Goal: Task Accomplishment & Management: Manage account settings

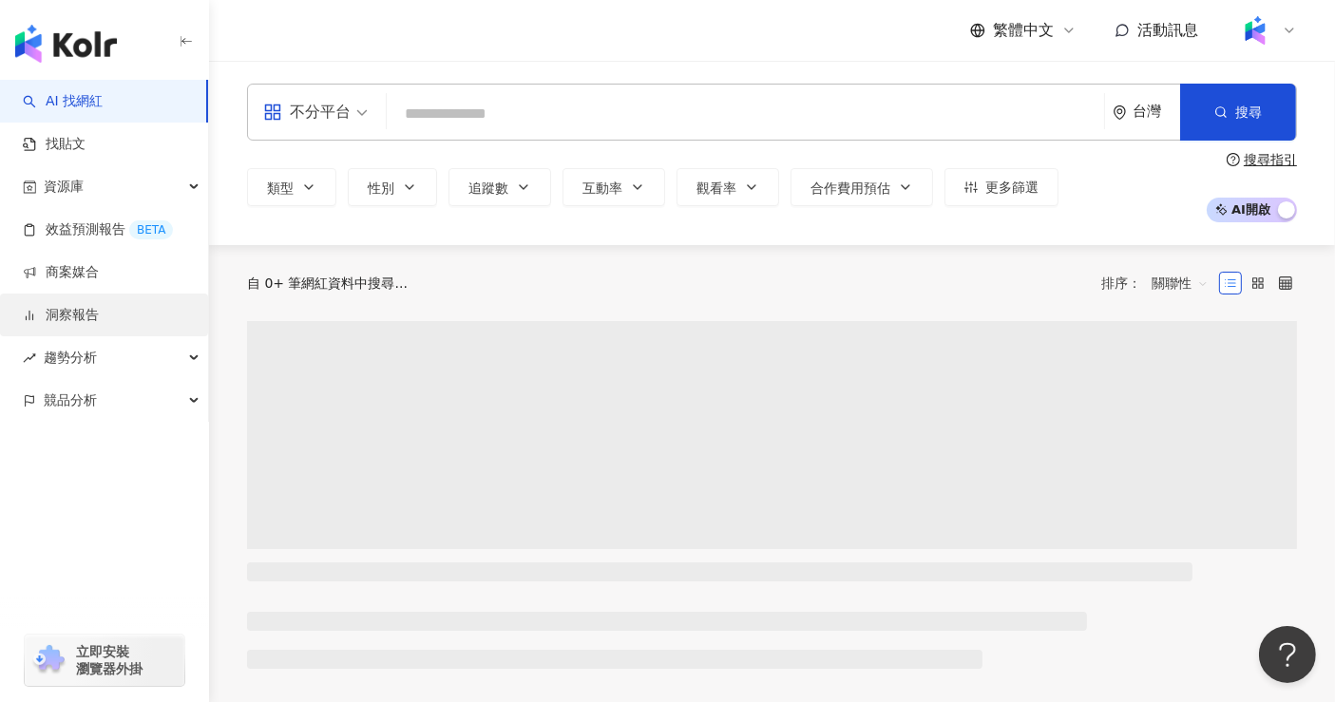
click at [99, 315] on link "洞察報告" at bounding box center [61, 315] width 76 height 19
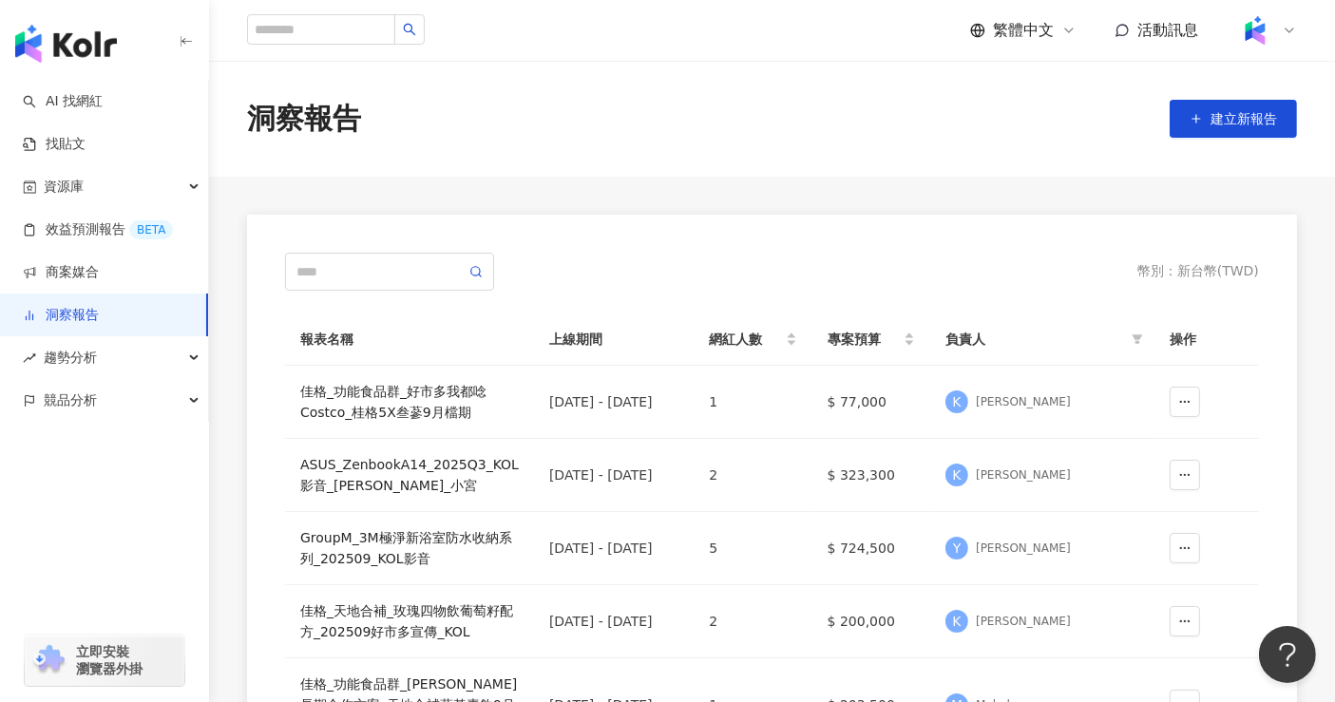
click at [99, 321] on link "洞察報告" at bounding box center [61, 315] width 76 height 19
click at [403, 278] on input "text" at bounding box center [381, 271] width 169 height 21
type input "***"
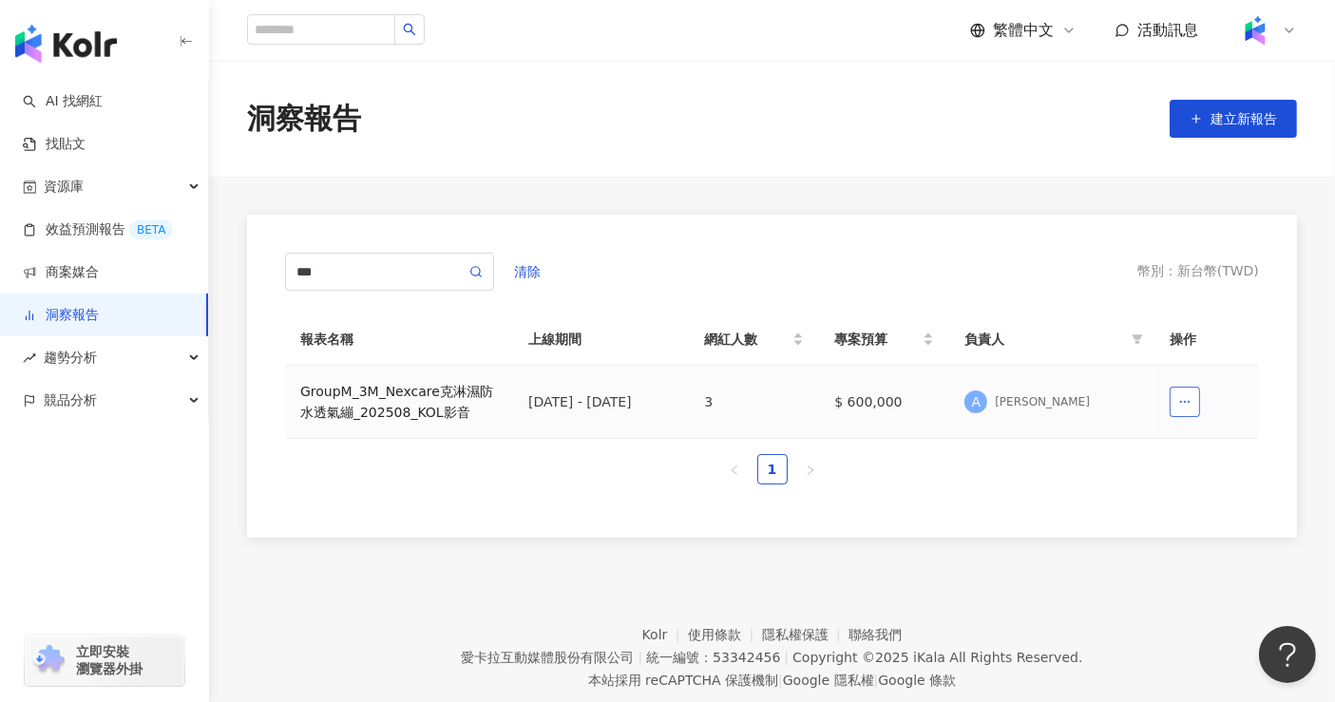
click at [1188, 408] on icon "button" at bounding box center [1185, 401] width 13 height 13
click at [391, 403] on div "GroupM_3M_Nexcare克淋濕防水透氣繃_202508_KOL影音" at bounding box center [399, 402] width 198 height 42
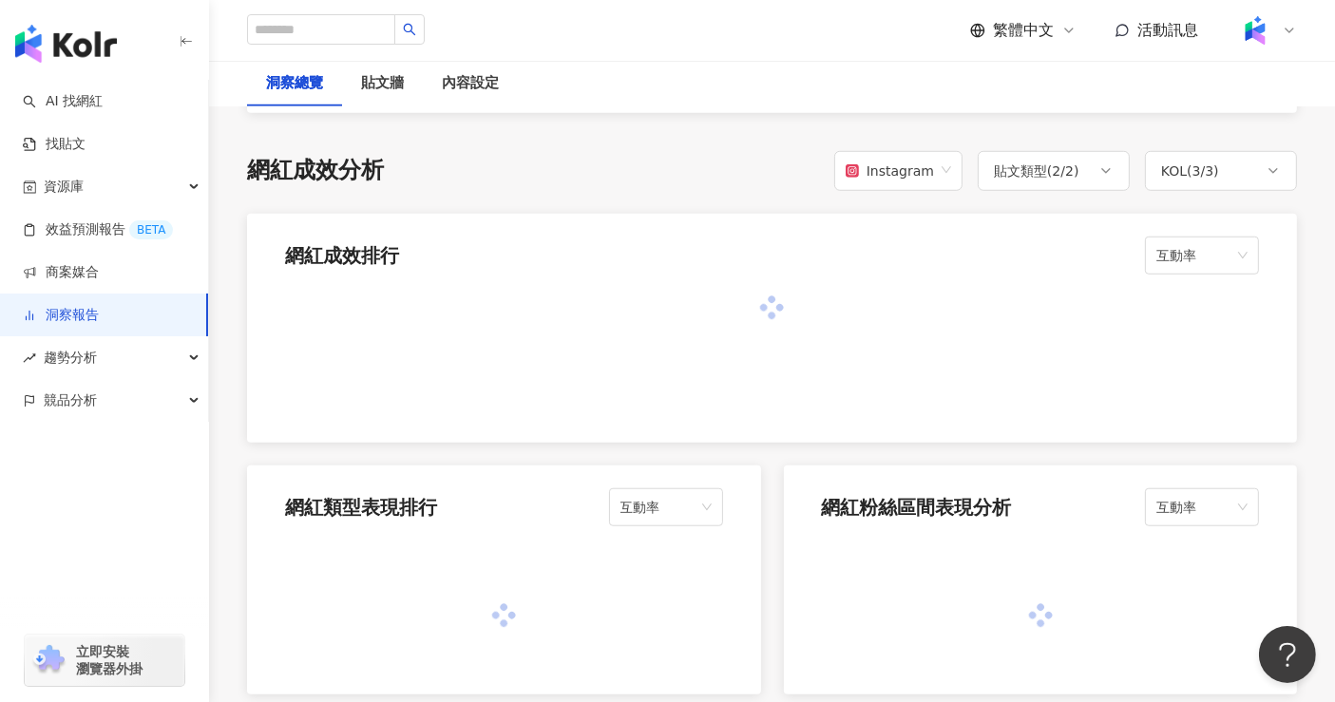
scroll to position [1056, 0]
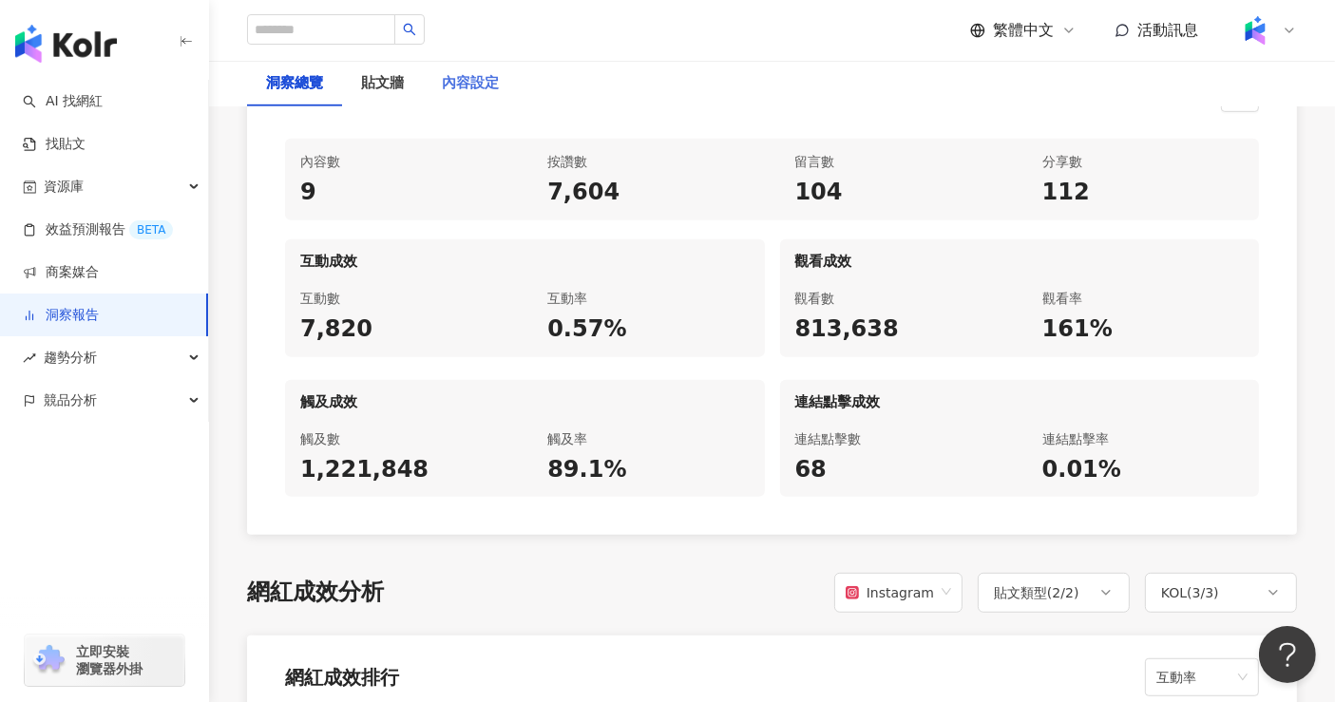
click at [493, 98] on div "內容設定" at bounding box center [470, 84] width 95 height 46
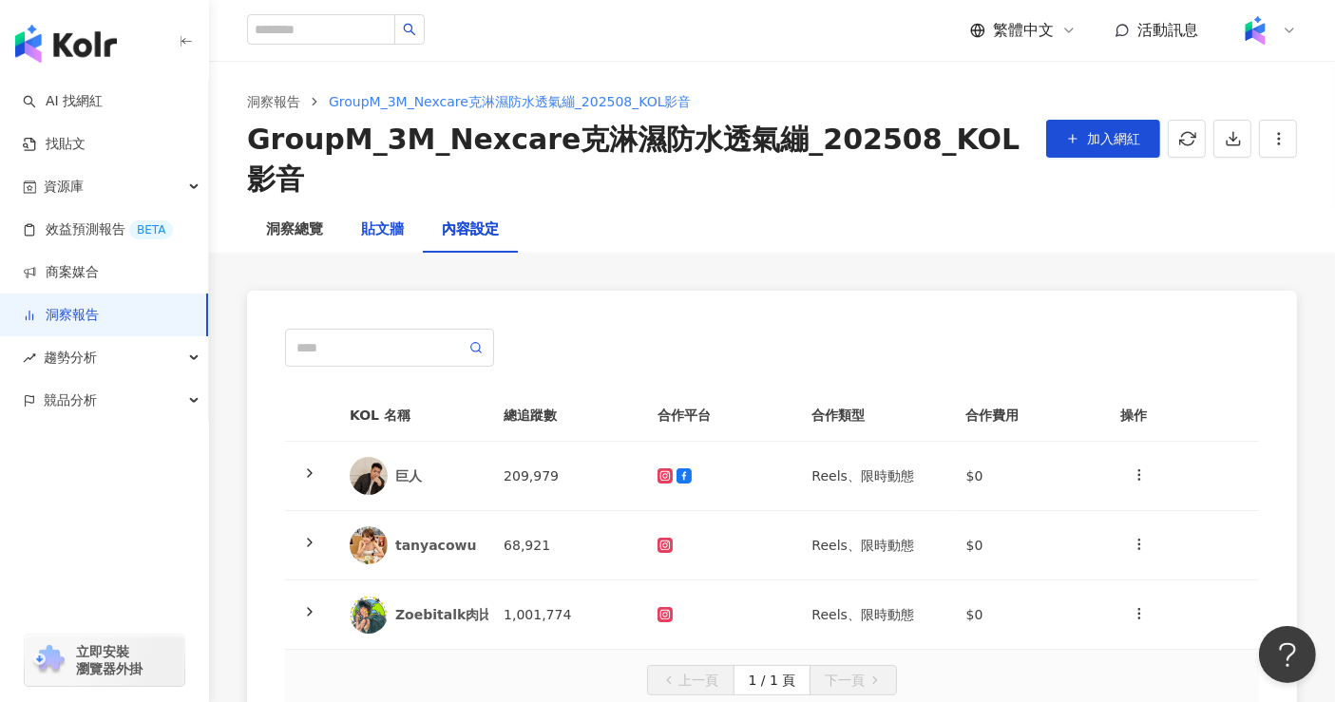
click at [373, 219] on div "貼文牆" at bounding box center [382, 230] width 43 height 23
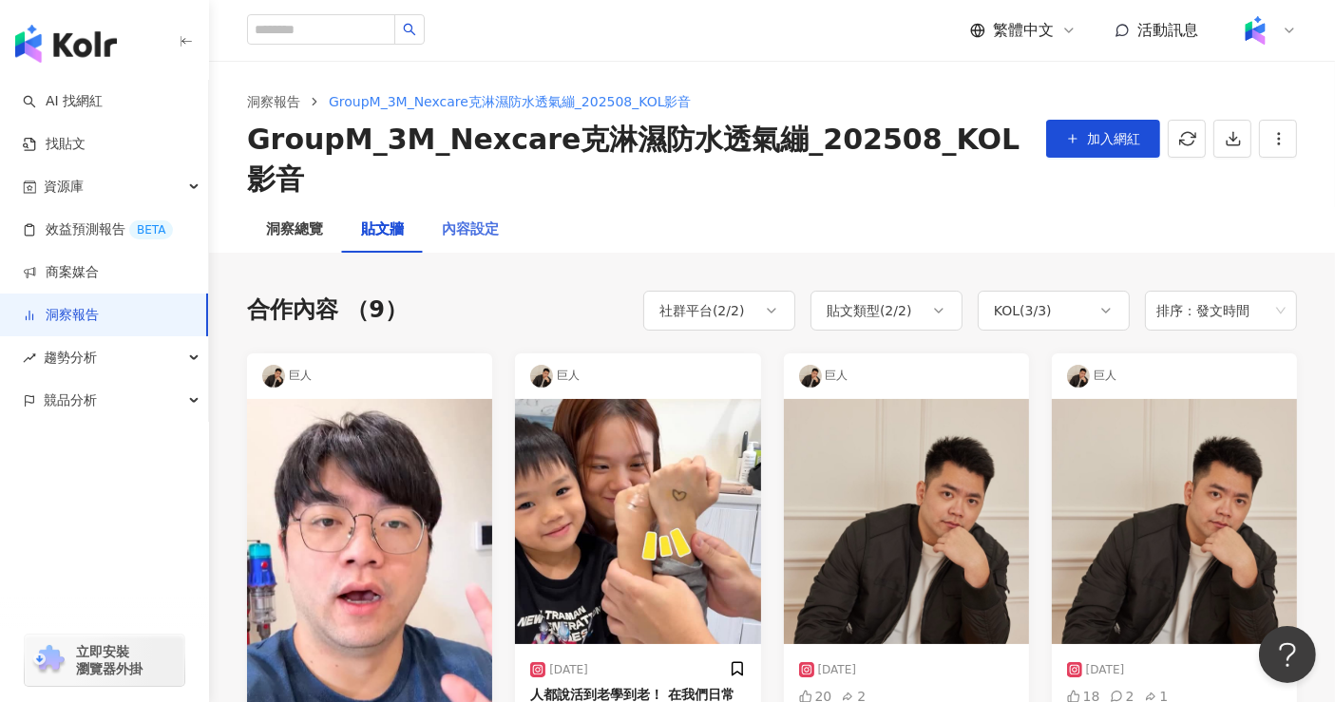
drag, startPoint x: 275, startPoint y: 175, endPoint x: 444, endPoint y: 189, distance: 169.8
click at [279, 207] on div "洞察總覽" at bounding box center [294, 230] width 95 height 46
click at [464, 219] on div "內容設定" at bounding box center [470, 230] width 57 height 23
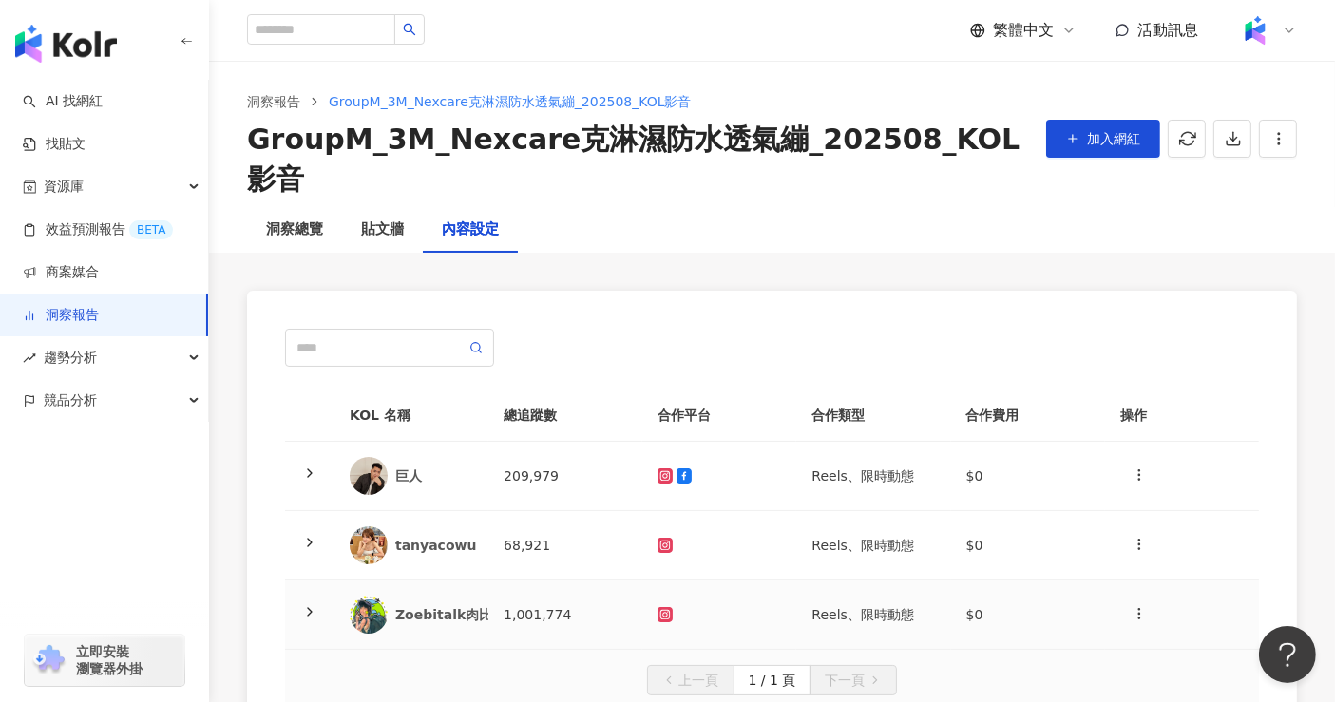
click at [461, 593] on td "Zoebitalk肉比頭" at bounding box center [412, 615] width 154 height 69
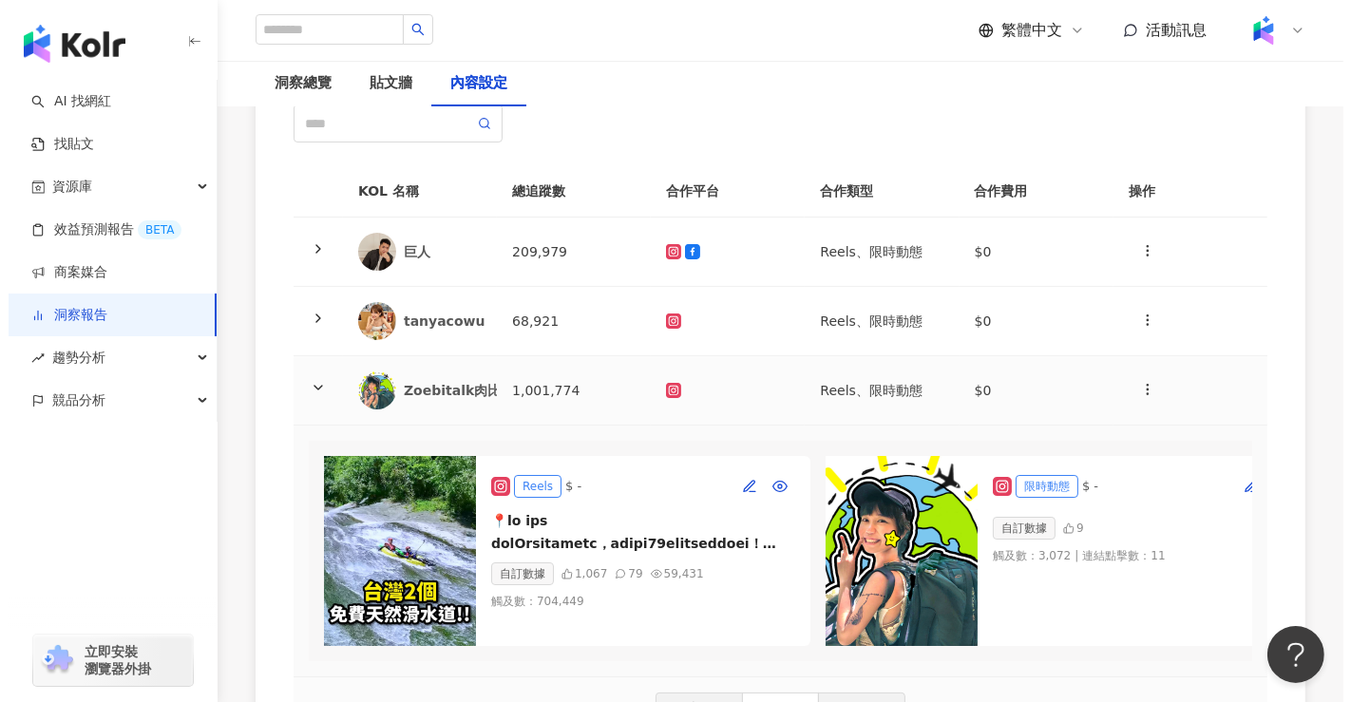
scroll to position [422, 0]
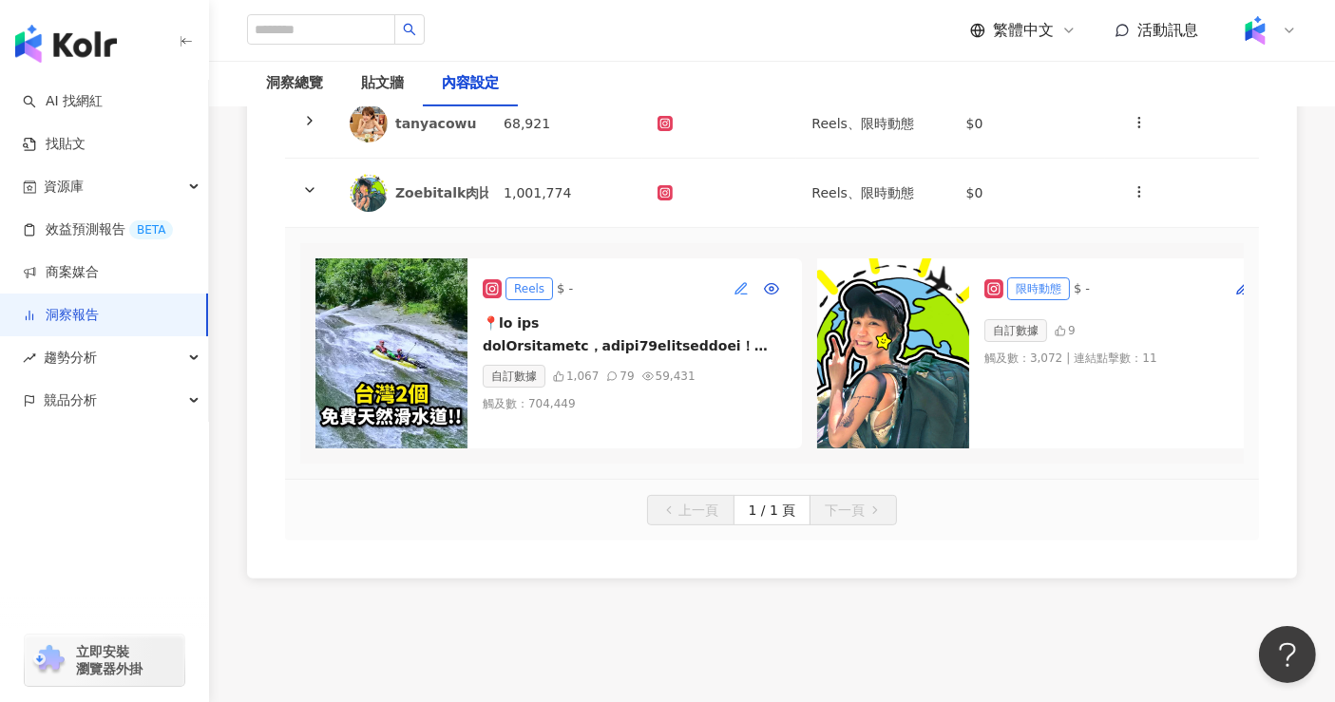
click at [742, 274] on button "button" at bounding box center [741, 289] width 30 height 30
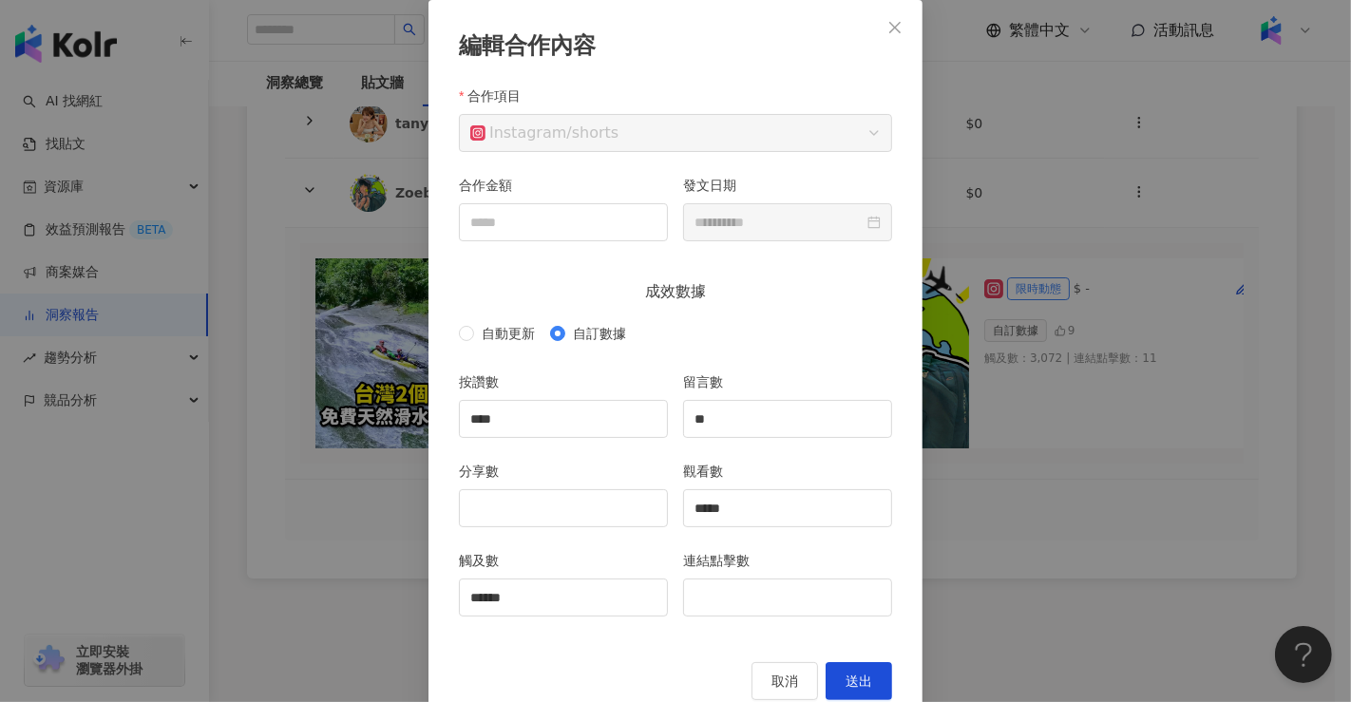
drag, startPoint x: 1067, startPoint y: 461, endPoint x: 1058, endPoint y: 444, distance: 19.6
click at [1067, 460] on div "**********" at bounding box center [675, 351] width 1351 height 702
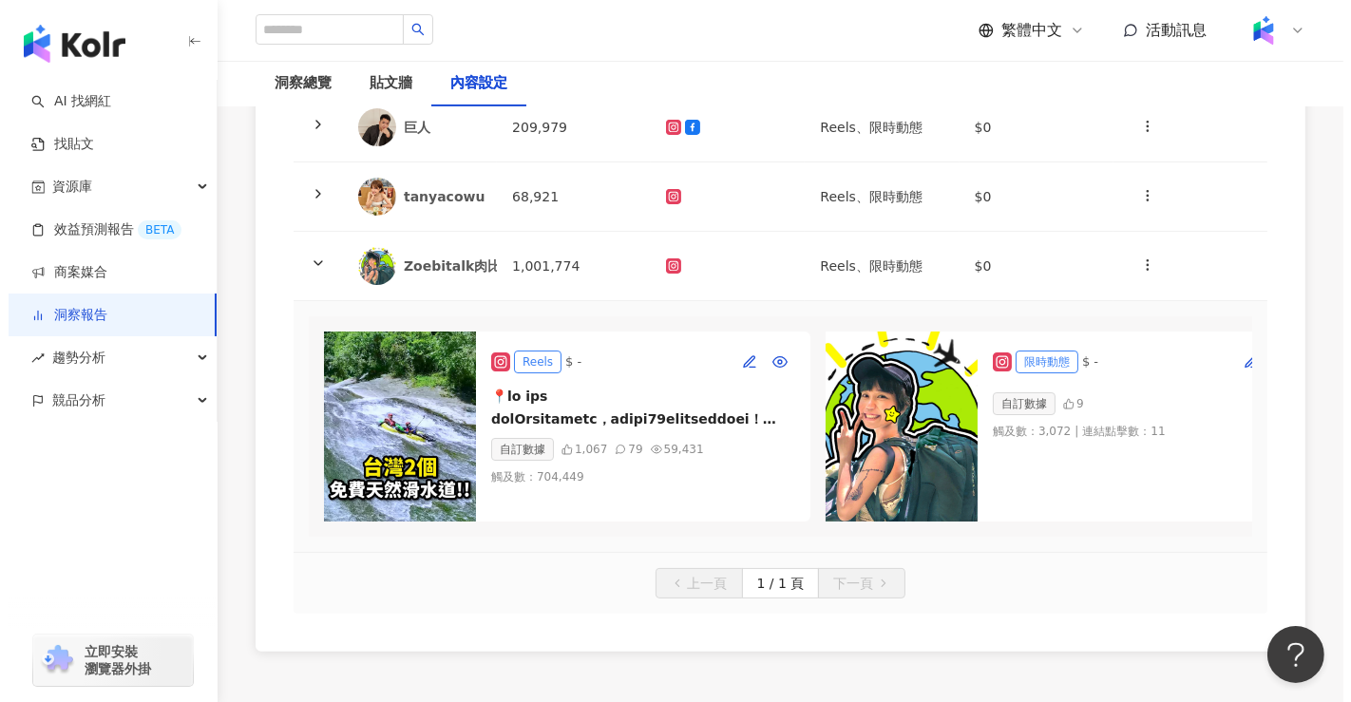
scroll to position [316, 0]
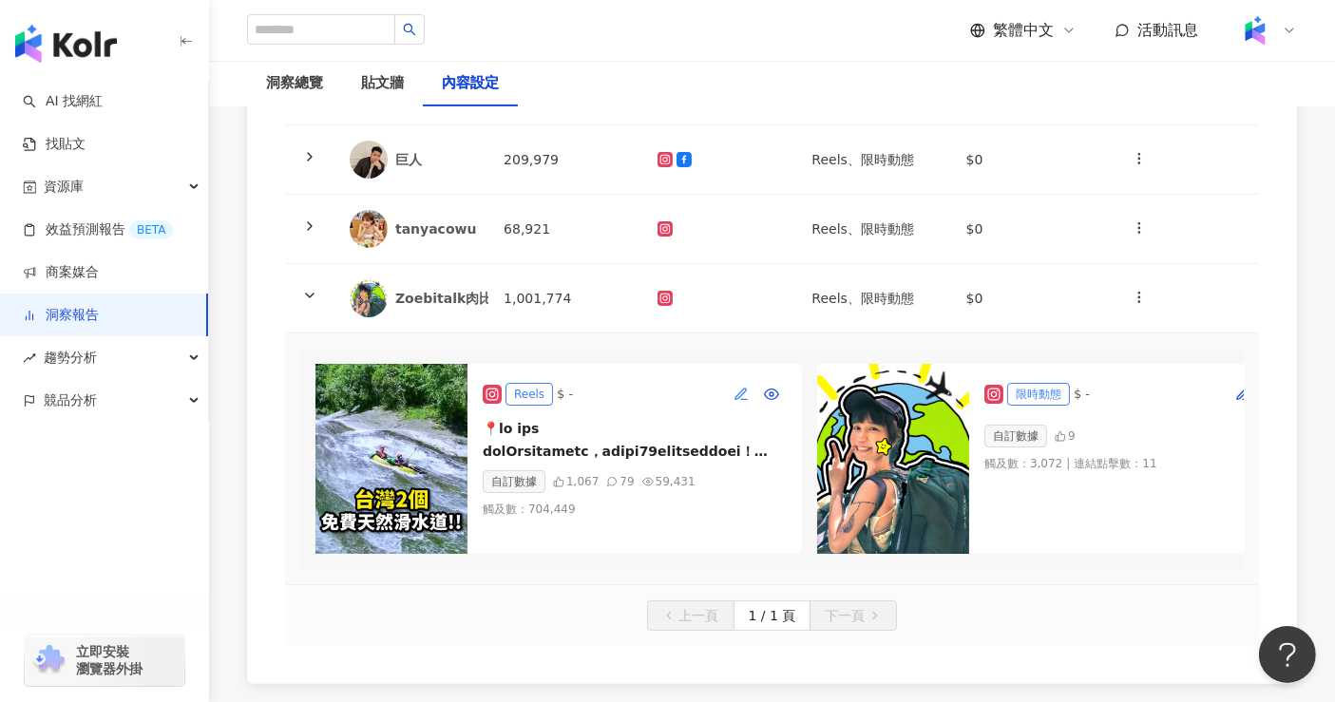
click at [730, 379] on button "button" at bounding box center [741, 394] width 30 height 30
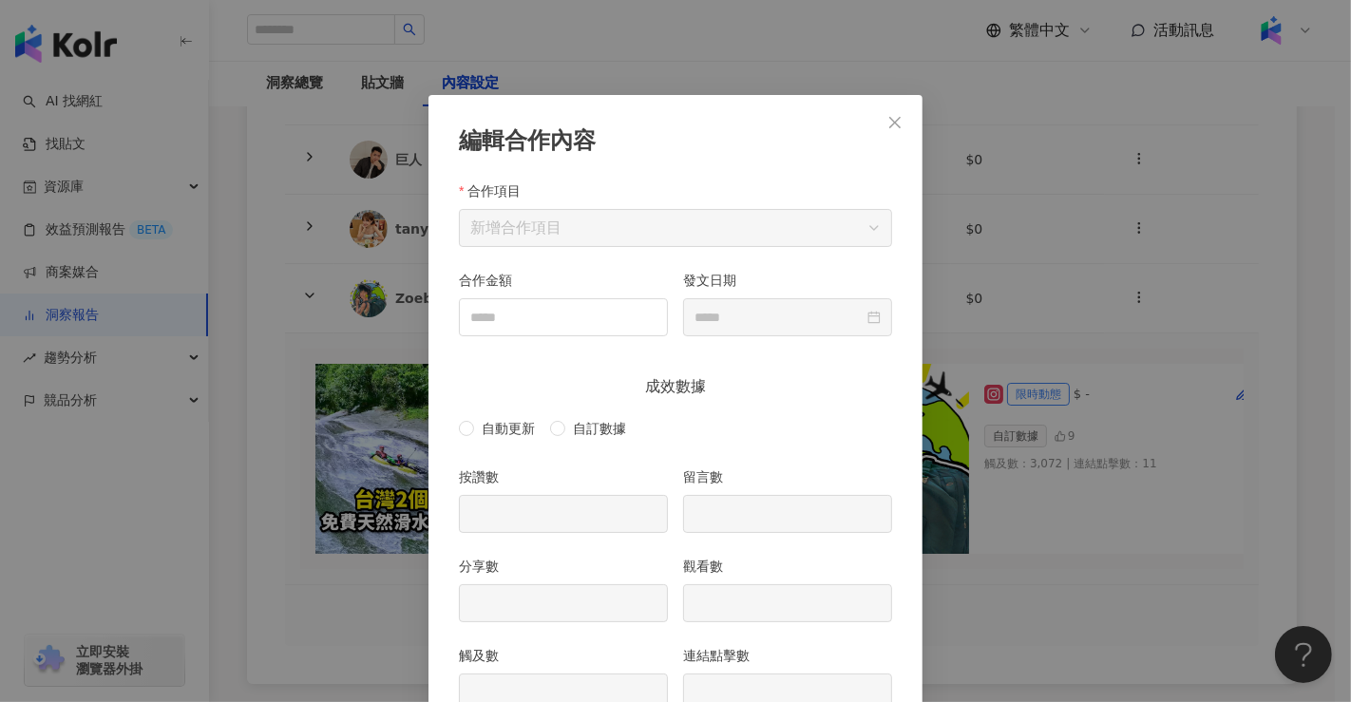
scroll to position [95, 0]
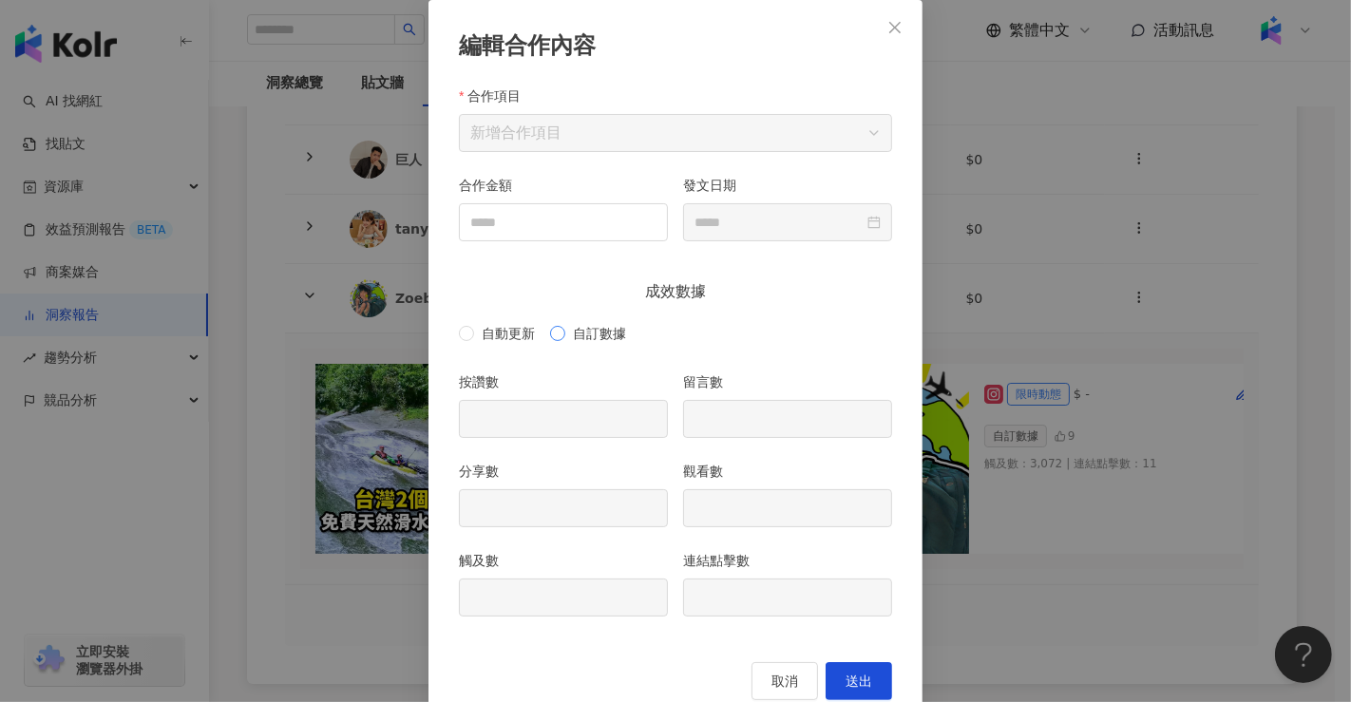
click at [565, 335] on span "自訂數據" at bounding box center [599, 333] width 68 height 21
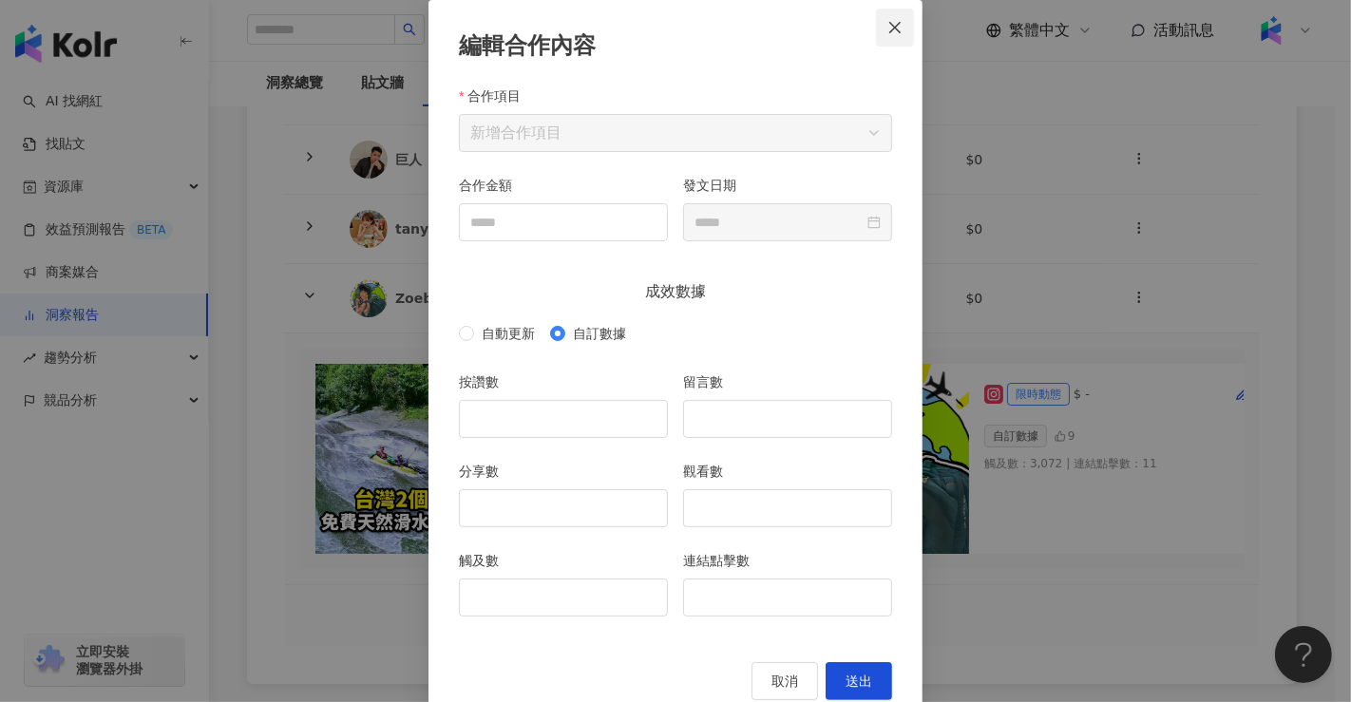
click at [890, 31] on icon "close" at bounding box center [895, 26] width 11 height 11
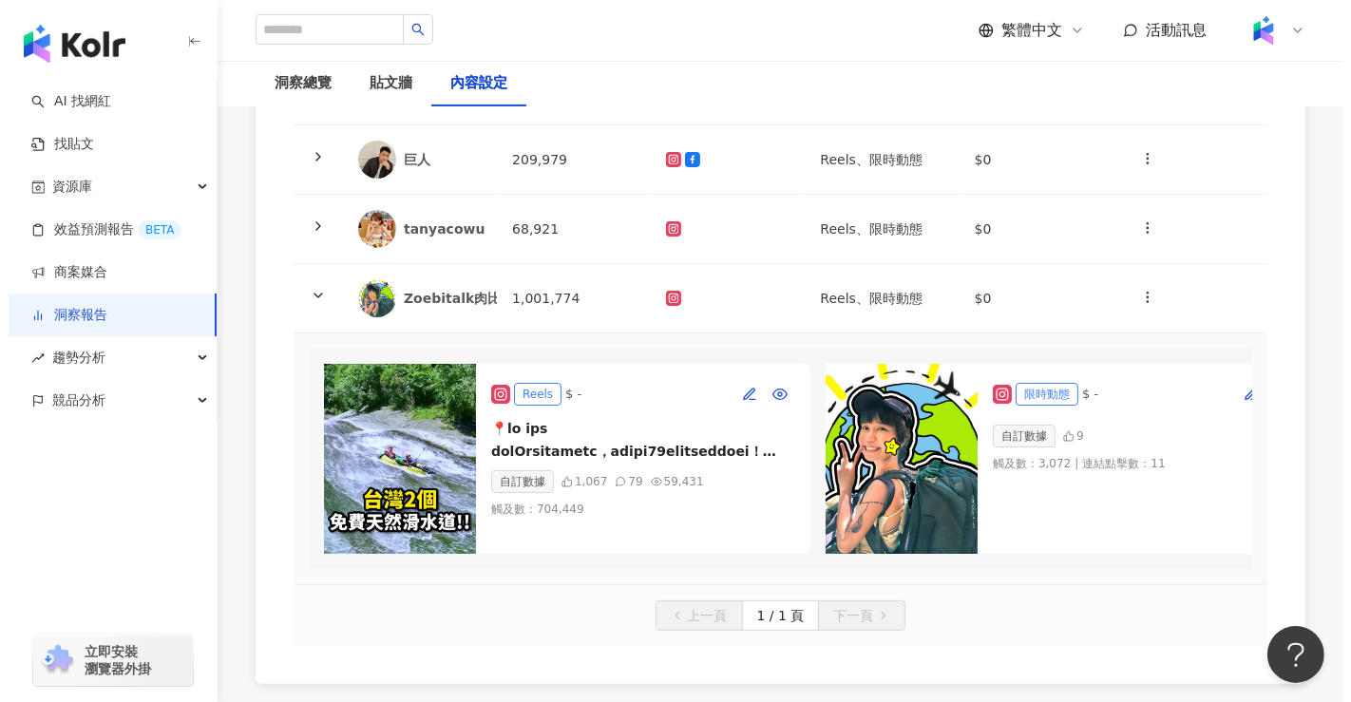
scroll to position [422, 0]
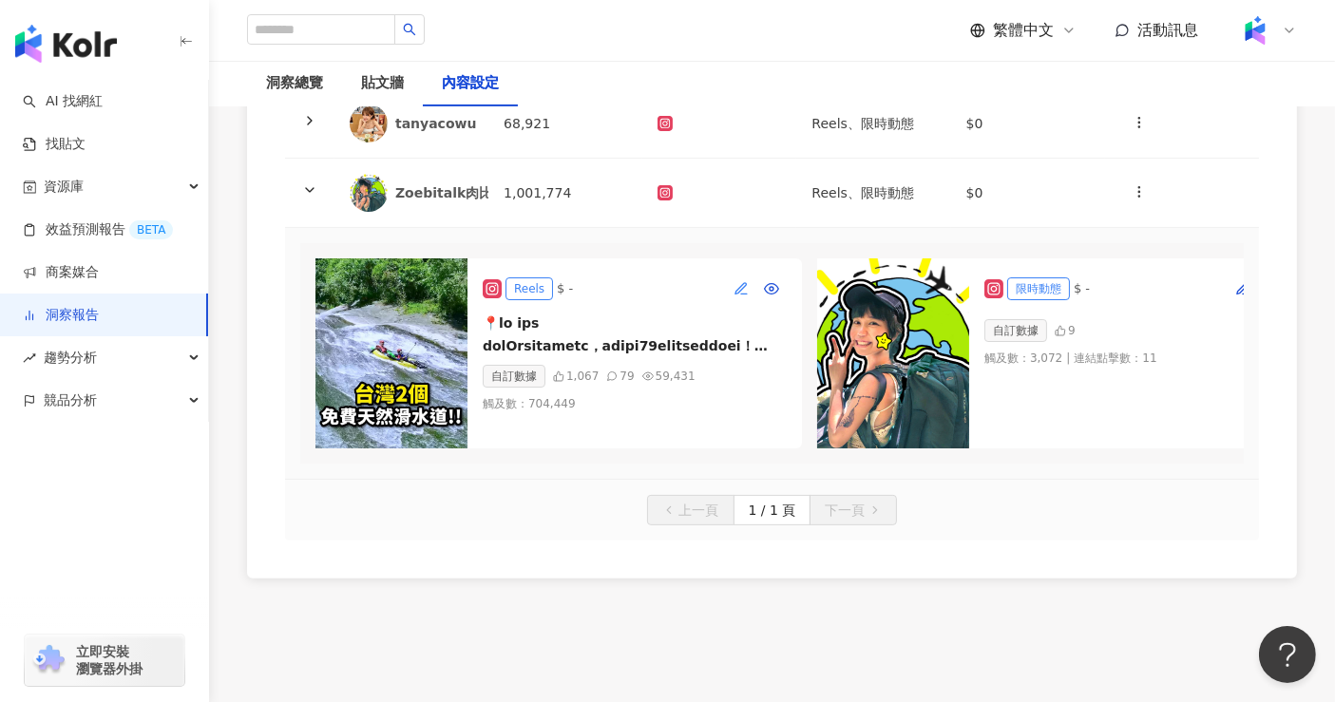
click at [746, 281] on icon "button" at bounding box center [741, 288] width 15 height 15
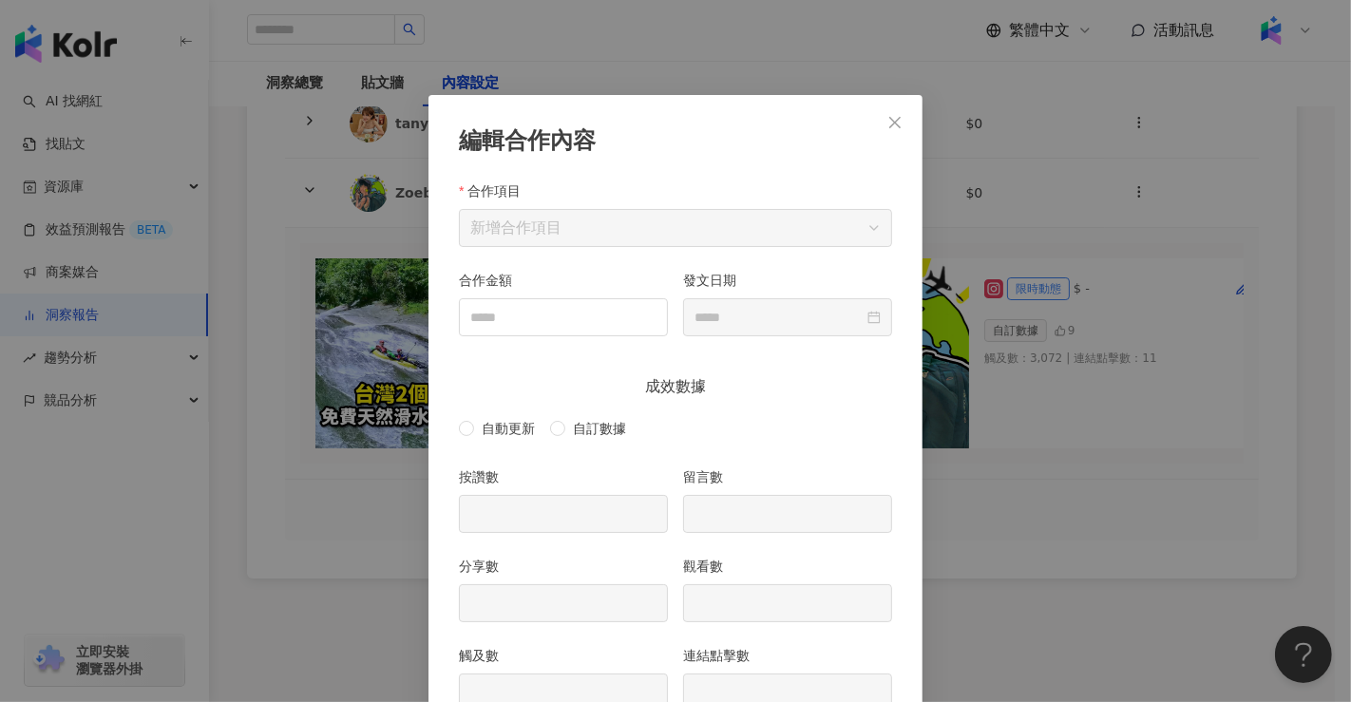
scroll to position [95, 0]
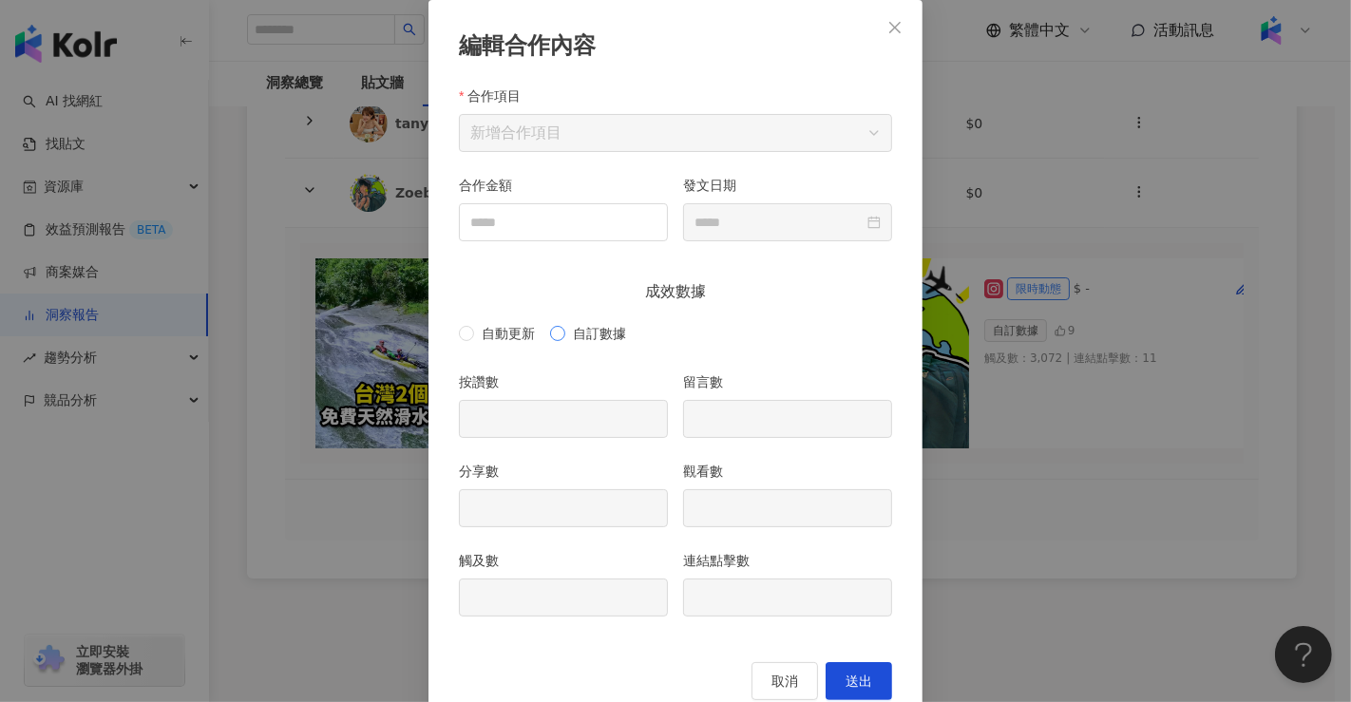
click at [565, 340] on span "自訂數據" at bounding box center [599, 333] width 68 height 21
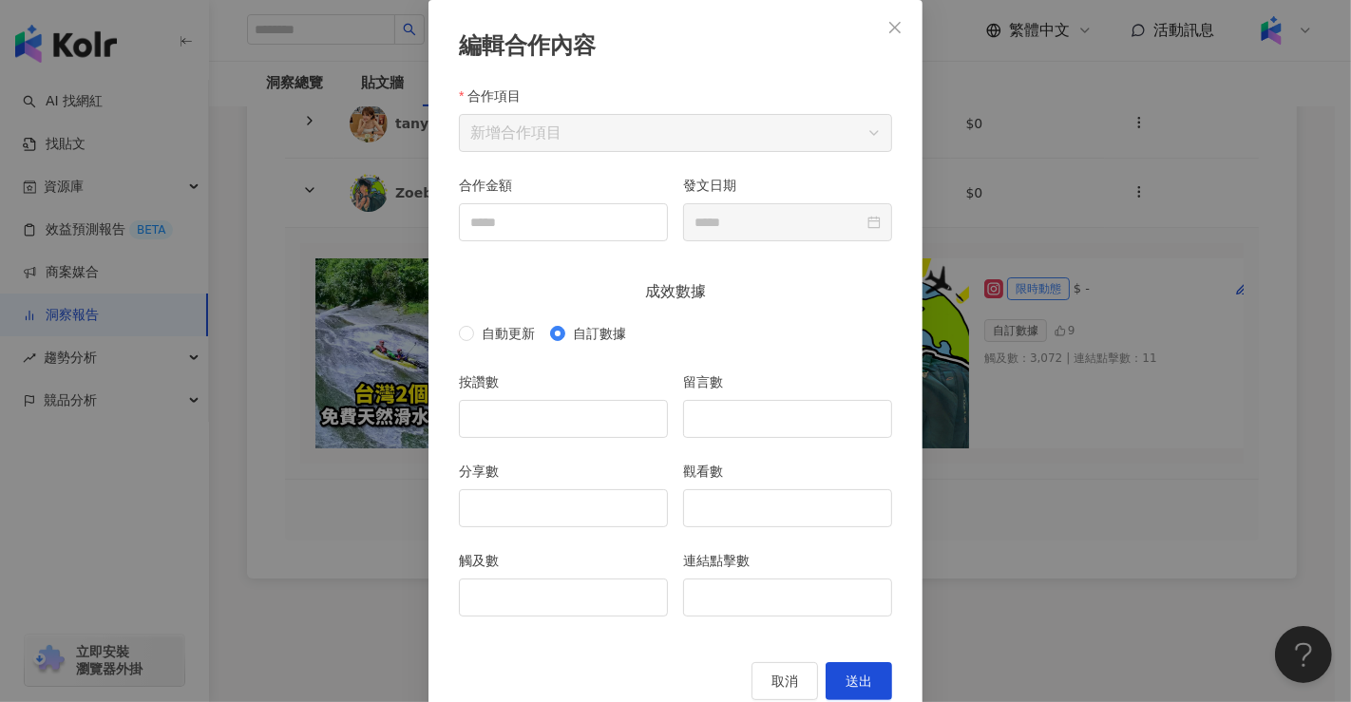
scroll to position [138, 0]
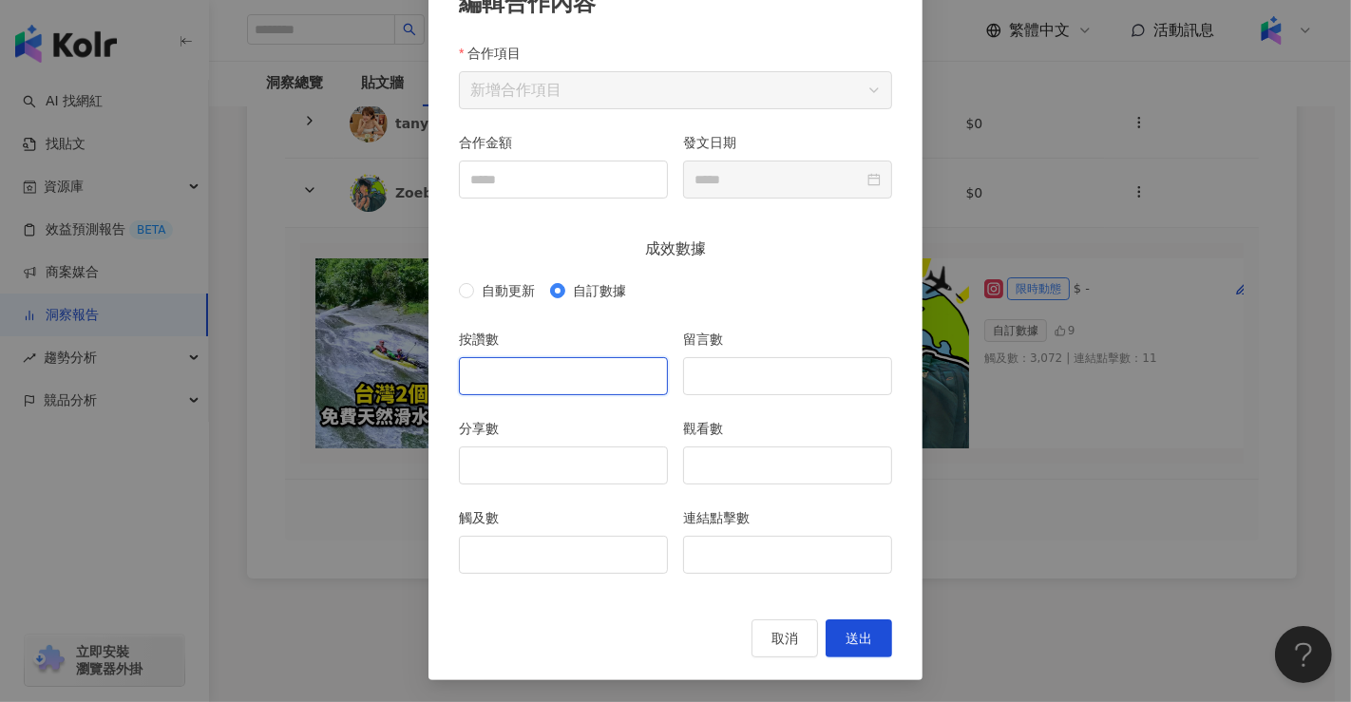
click at [562, 392] on input "按讚數" at bounding box center [563, 376] width 207 height 36
type input "****"
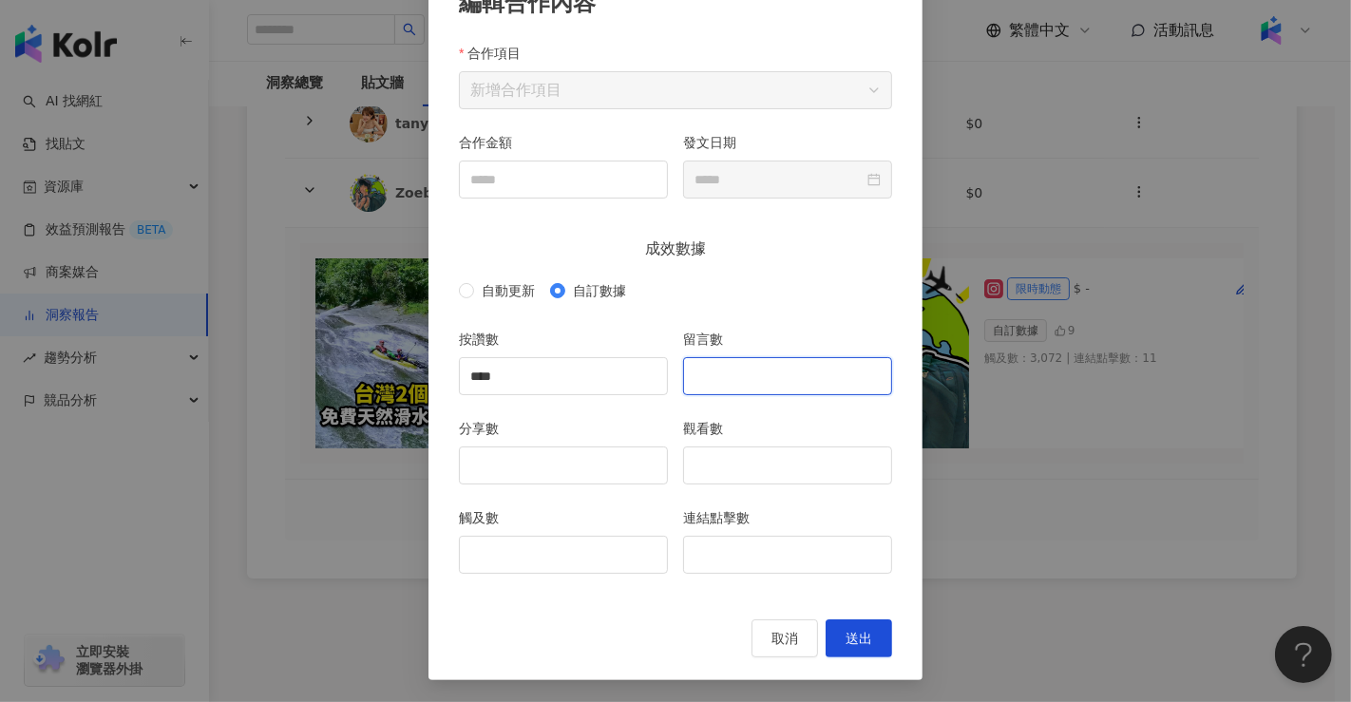
click at [792, 384] on input "留言數" at bounding box center [787, 376] width 207 height 36
type input "**"
click at [567, 447] on div "分享數" at bounding box center [563, 451] width 209 height 67
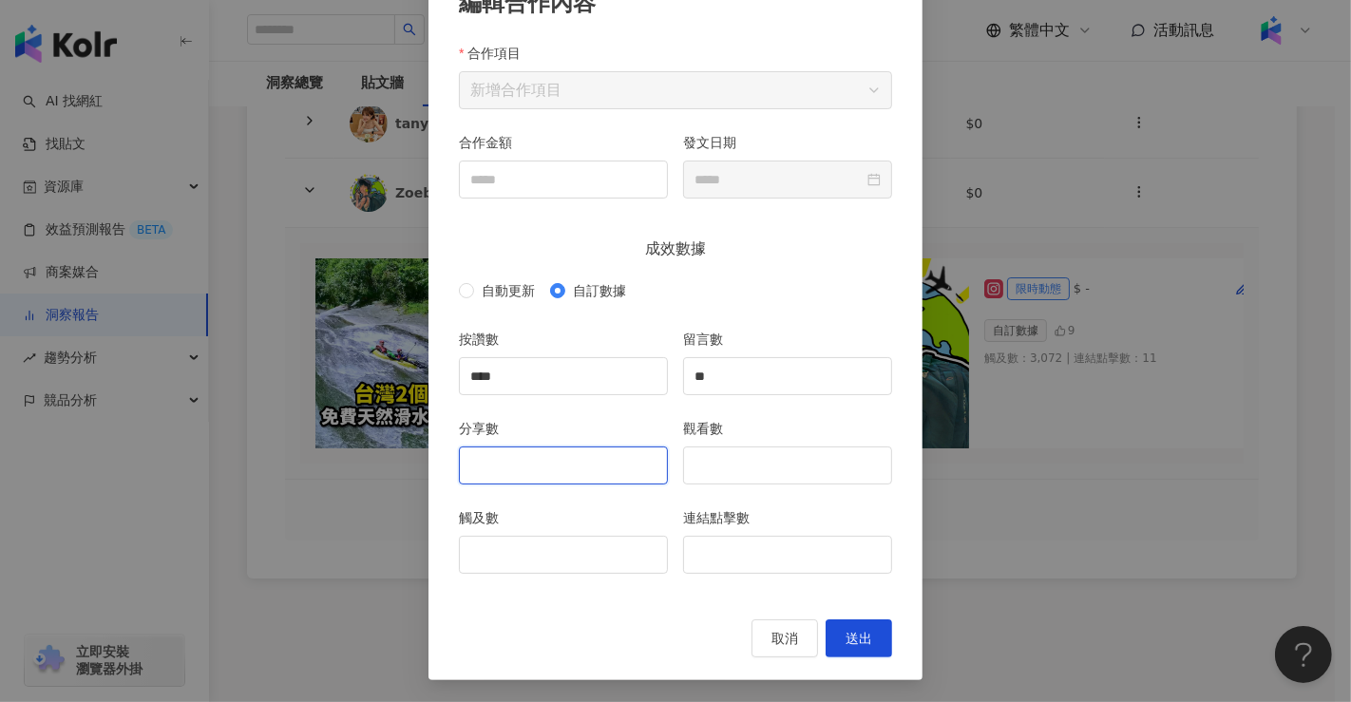
click at [564, 449] on input "分享數" at bounding box center [563, 466] width 207 height 36
type input "***"
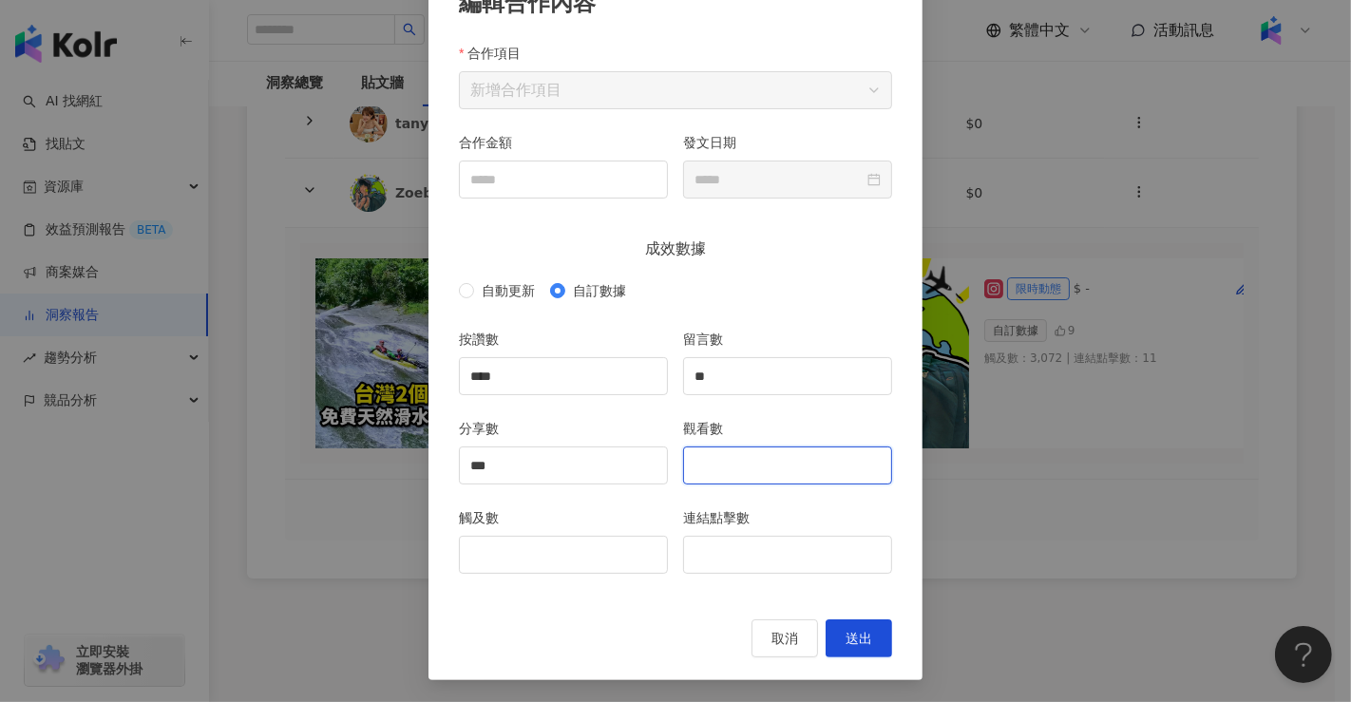
click at [705, 473] on input "觀看數" at bounding box center [787, 466] width 207 height 36
click at [616, 537] on input "觸及數" at bounding box center [563, 555] width 207 height 36
click at [765, 480] on input "觀看數" at bounding box center [787, 466] width 207 height 36
type input "*******"
click at [568, 554] on input "觸及數" at bounding box center [563, 555] width 207 height 36
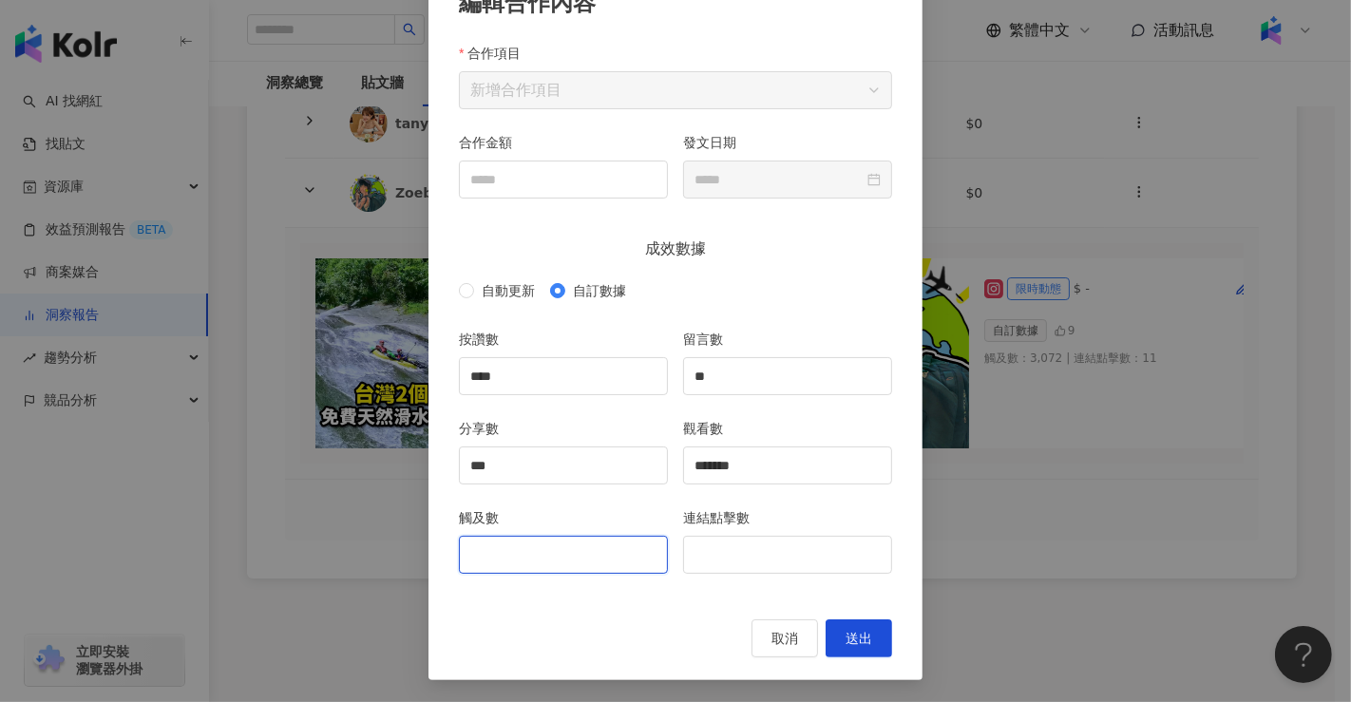
paste input "*****"
type input "*****"
click at [622, 626] on div "取消 送出" at bounding box center [675, 639] width 433 height 38
drag, startPoint x: 515, startPoint y: 559, endPoint x: 358, endPoint y: 558, distance: 156.8
click at [358, 558] on div "編輯合作內容 合作項目 新增合作項目 合作金額 發文日期 成效數據 自動更新 自訂數據 按讚數 **** 留言數 ** 分享數 *** 觀看數 *******…" at bounding box center [675, 351] width 1351 height 702
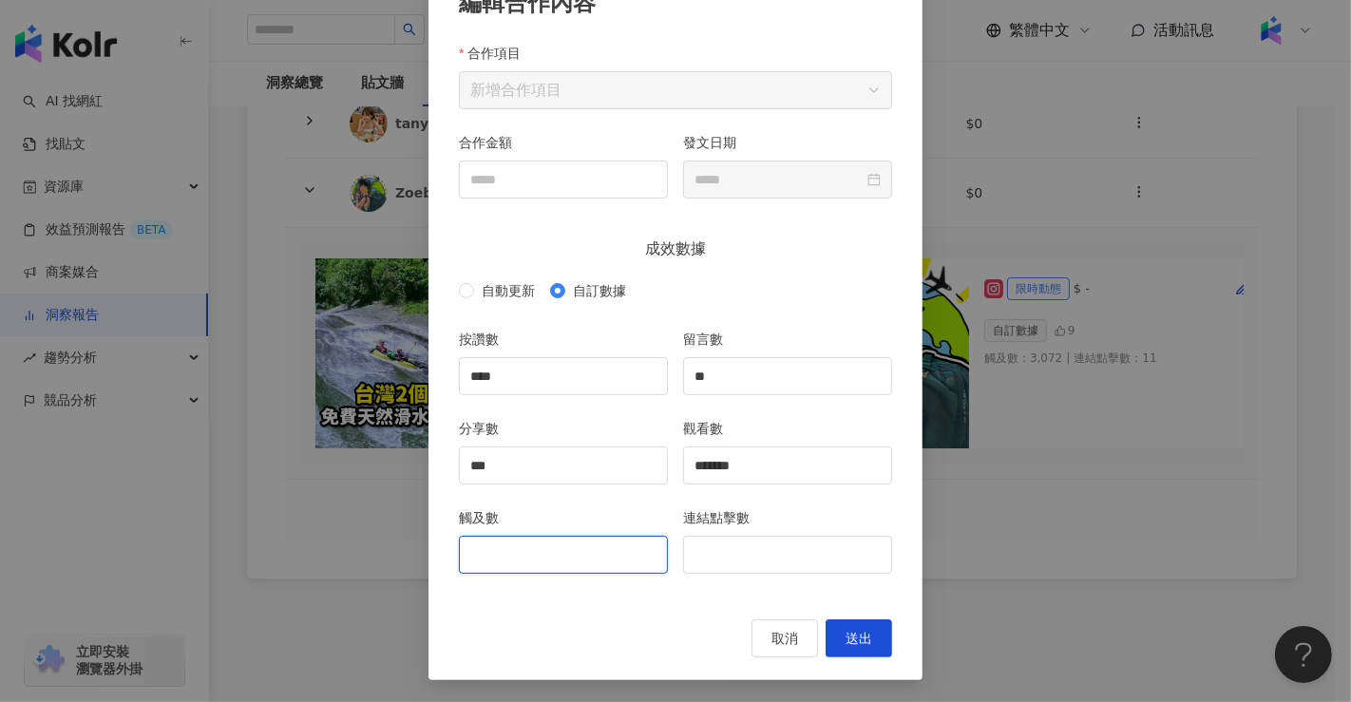
paste input "*****"
type input "*****"
paste input "*******"
type input "******"
click at [586, 596] on div "觸及數 ******" at bounding box center [563, 552] width 224 height 89
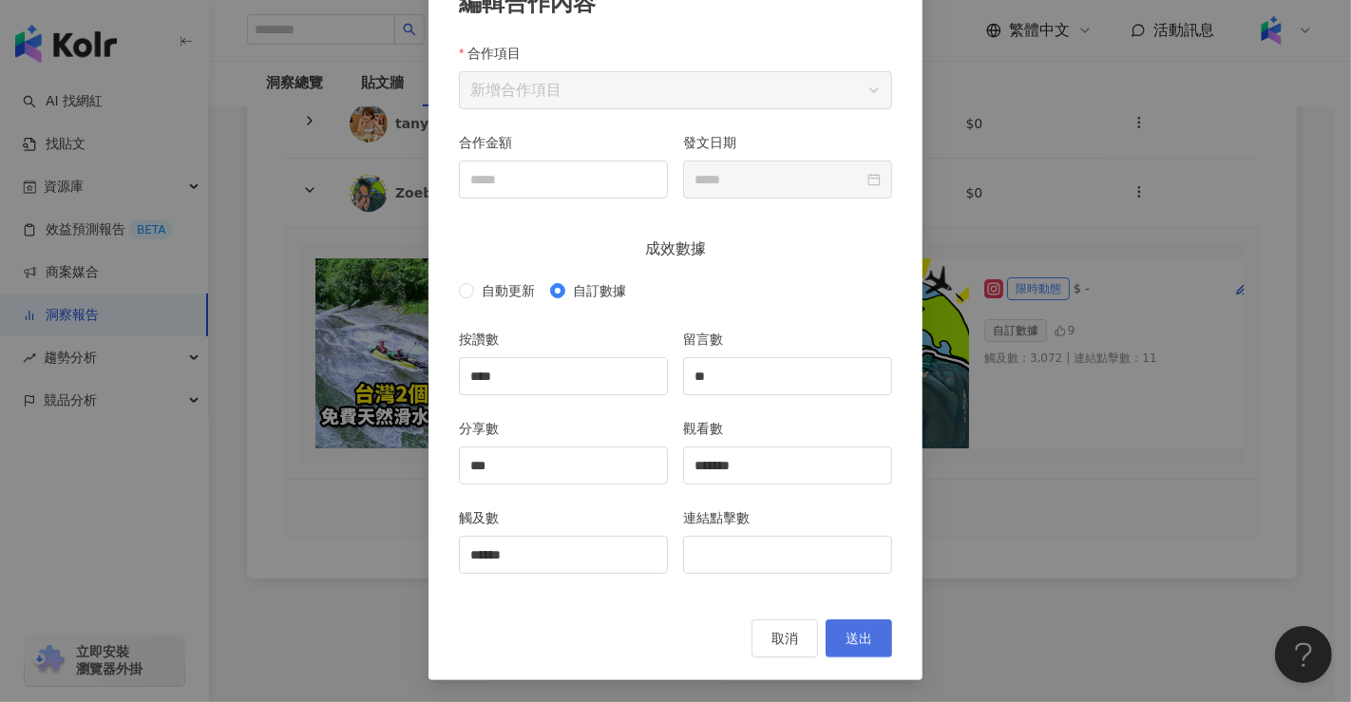
click at [846, 631] on span "送出" at bounding box center [859, 638] width 27 height 15
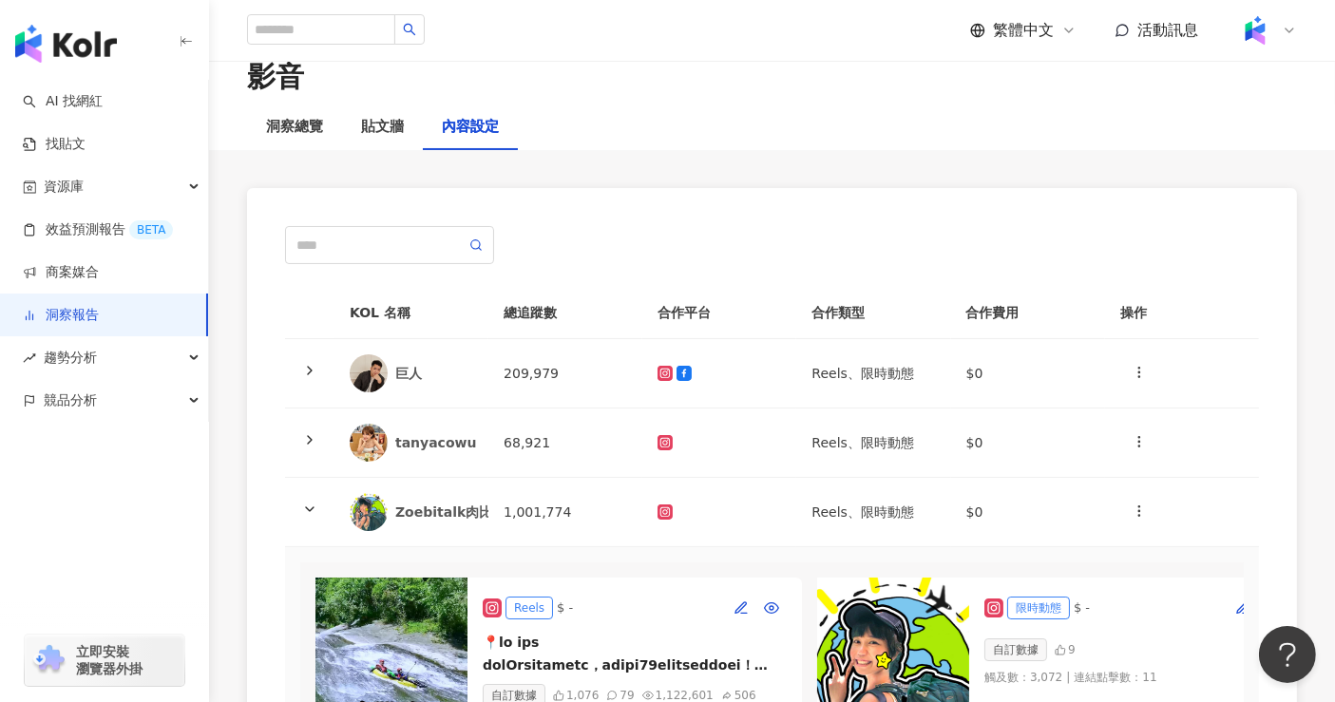
scroll to position [0, 0]
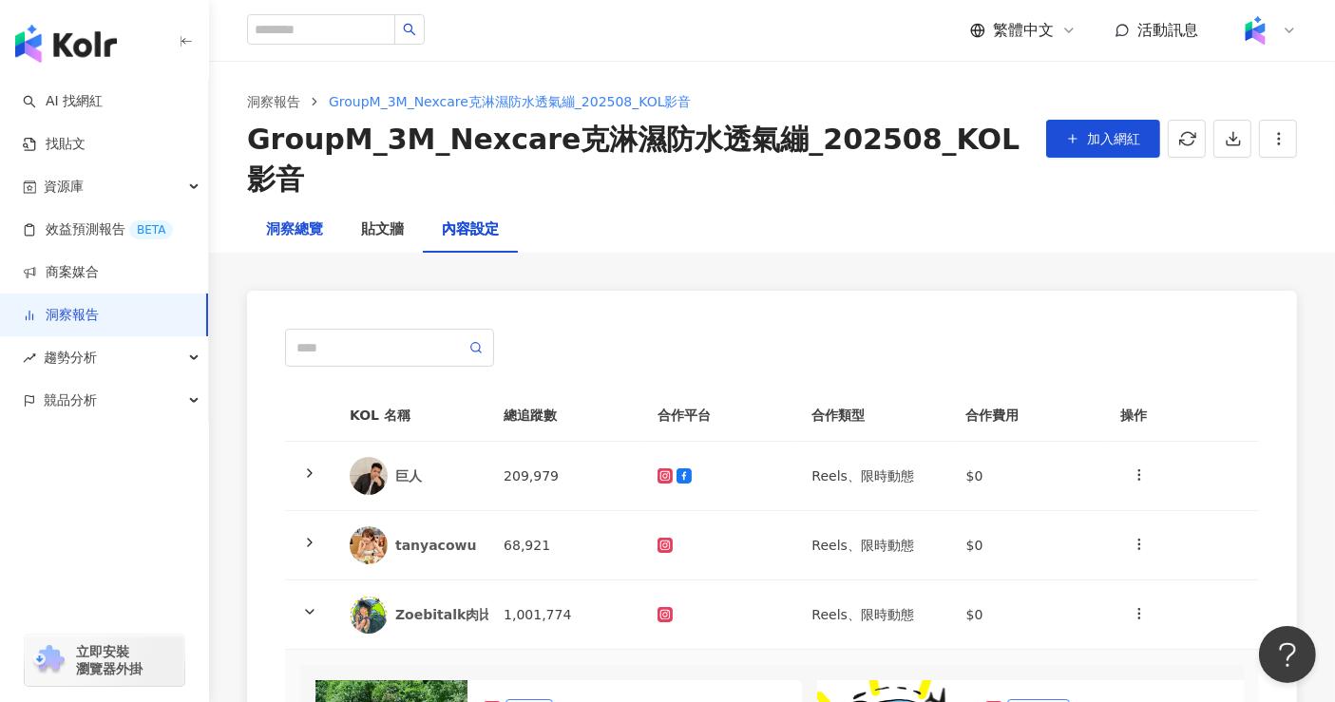
click at [309, 219] on div "洞察總覽" at bounding box center [294, 230] width 57 height 23
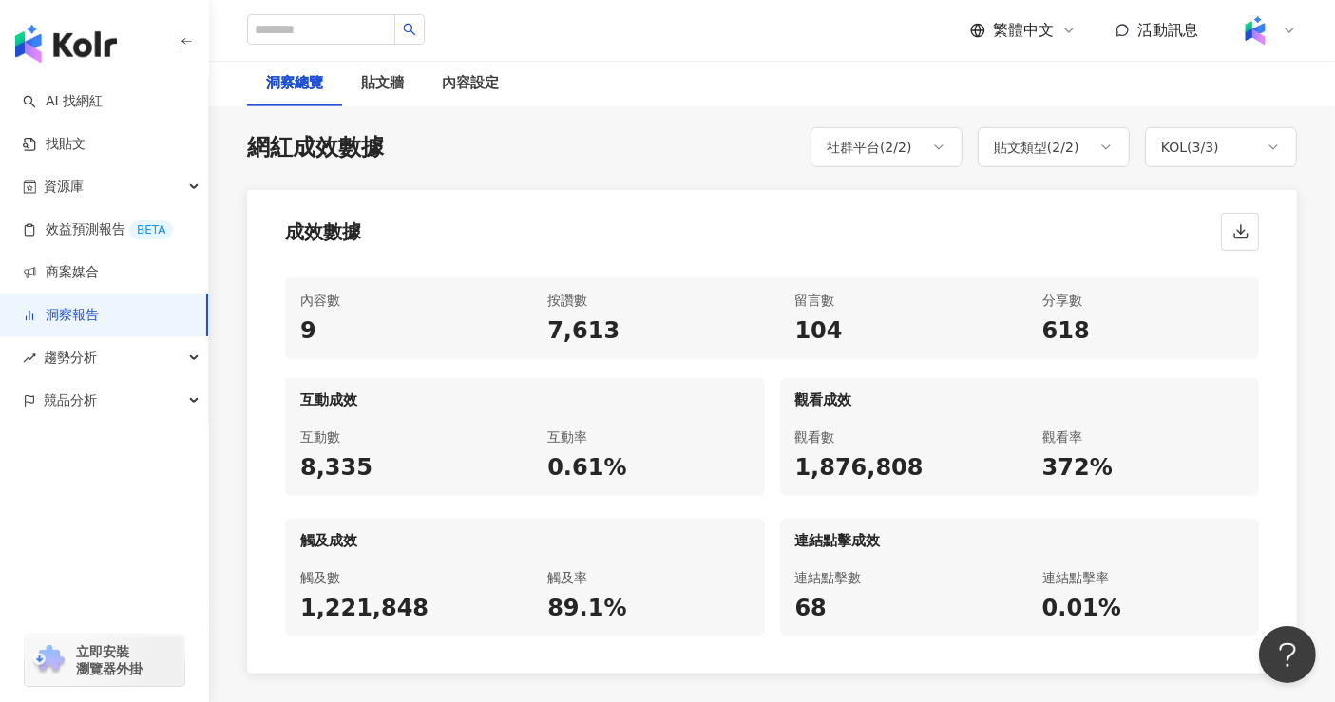
scroll to position [950, 0]
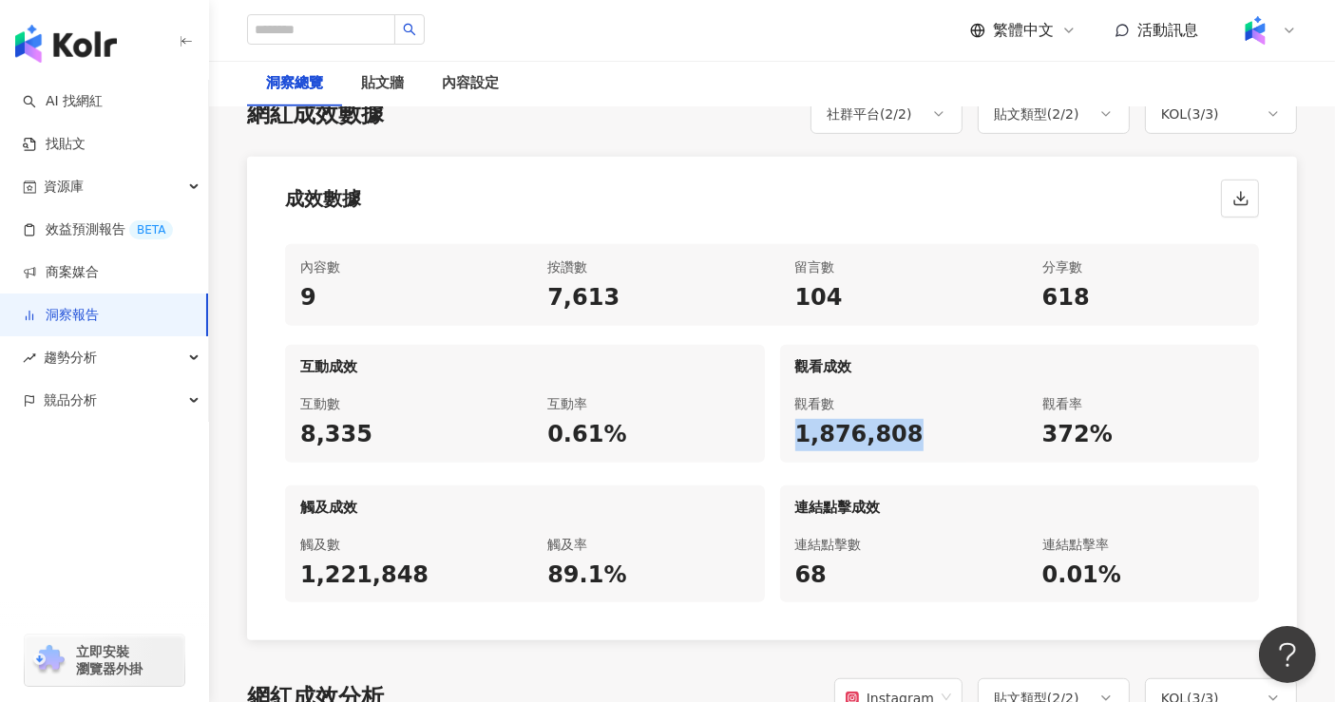
drag, startPoint x: 910, startPoint y: 406, endPoint x: 790, endPoint y: 416, distance: 120.2
click at [790, 416] on div "觀看數 1,876,808" at bounding box center [896, 422] width 232 height 82
copy div "1,876,808"
drag, startPoint x: 1114, startPoint y: 406, endPoint x: 1030, endPoint y: 401, distance: 83.8
click at [1030, 401] on div "觀看率 372%" at bounding box center [1143, 422] width 232 height 82
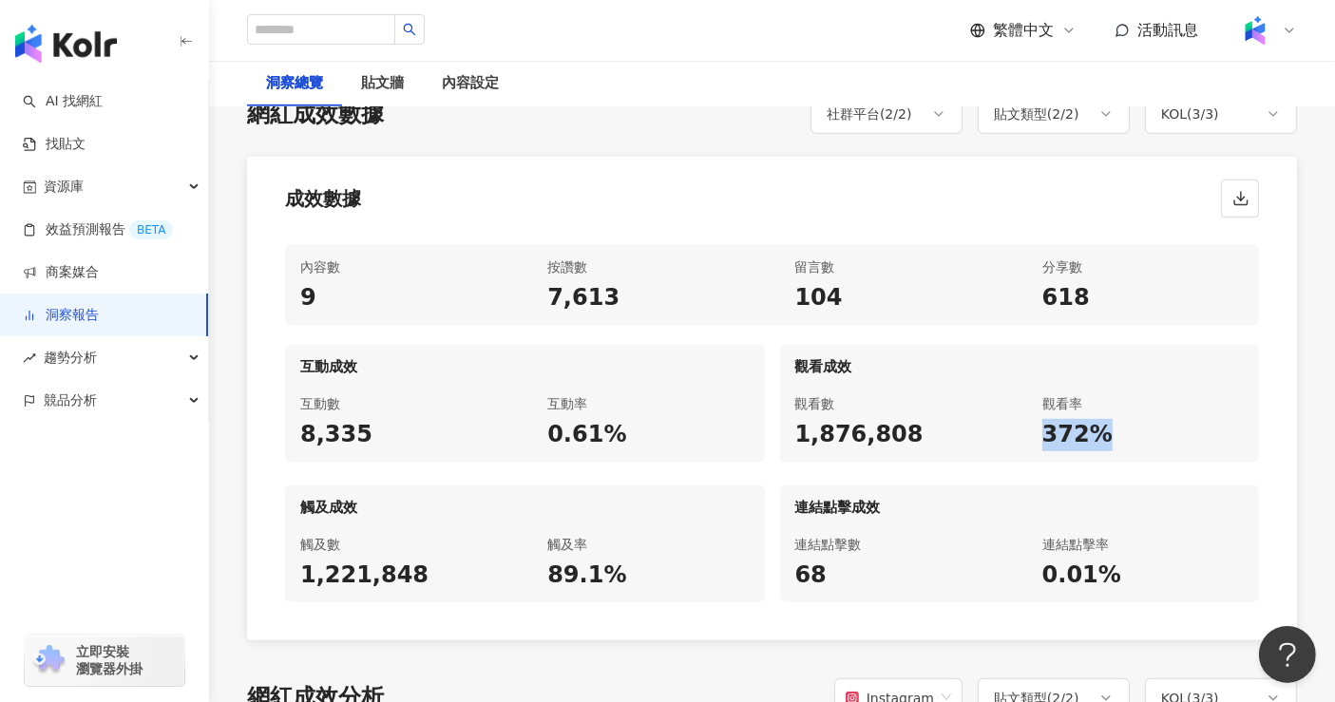
copy div "372%"
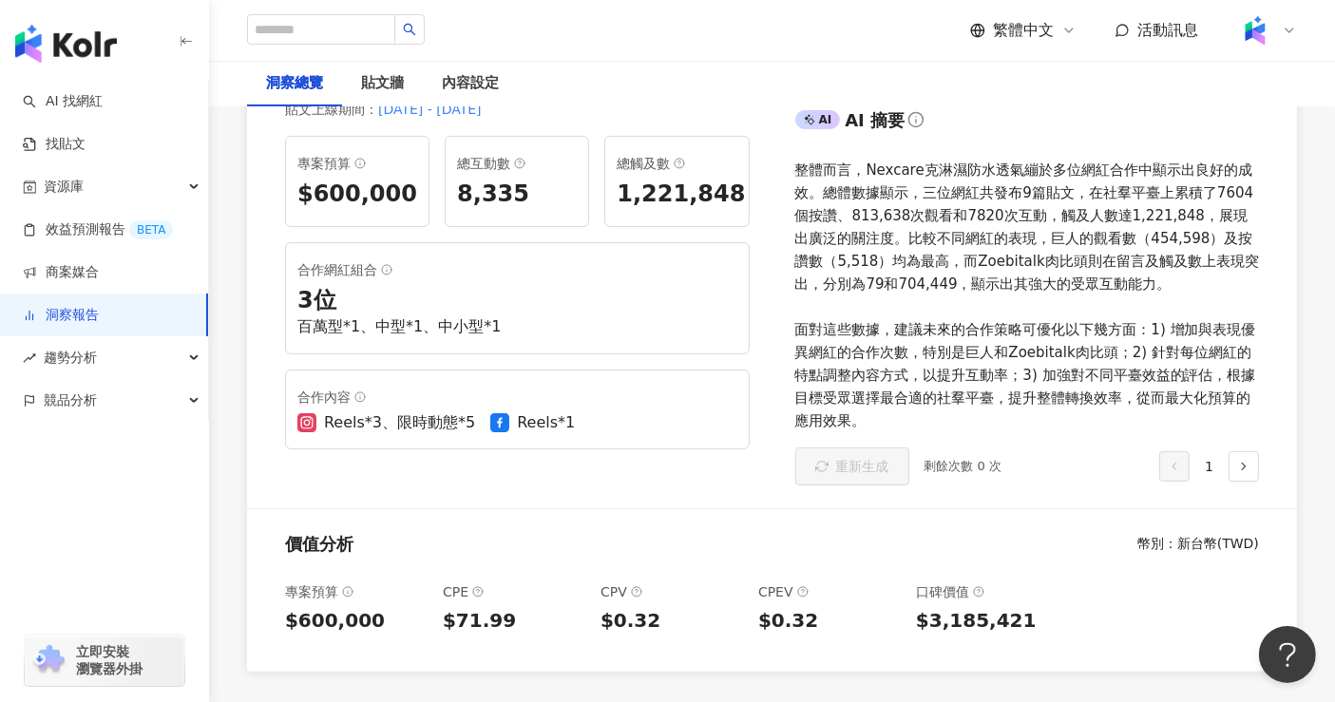
scroll to position [105, 0]
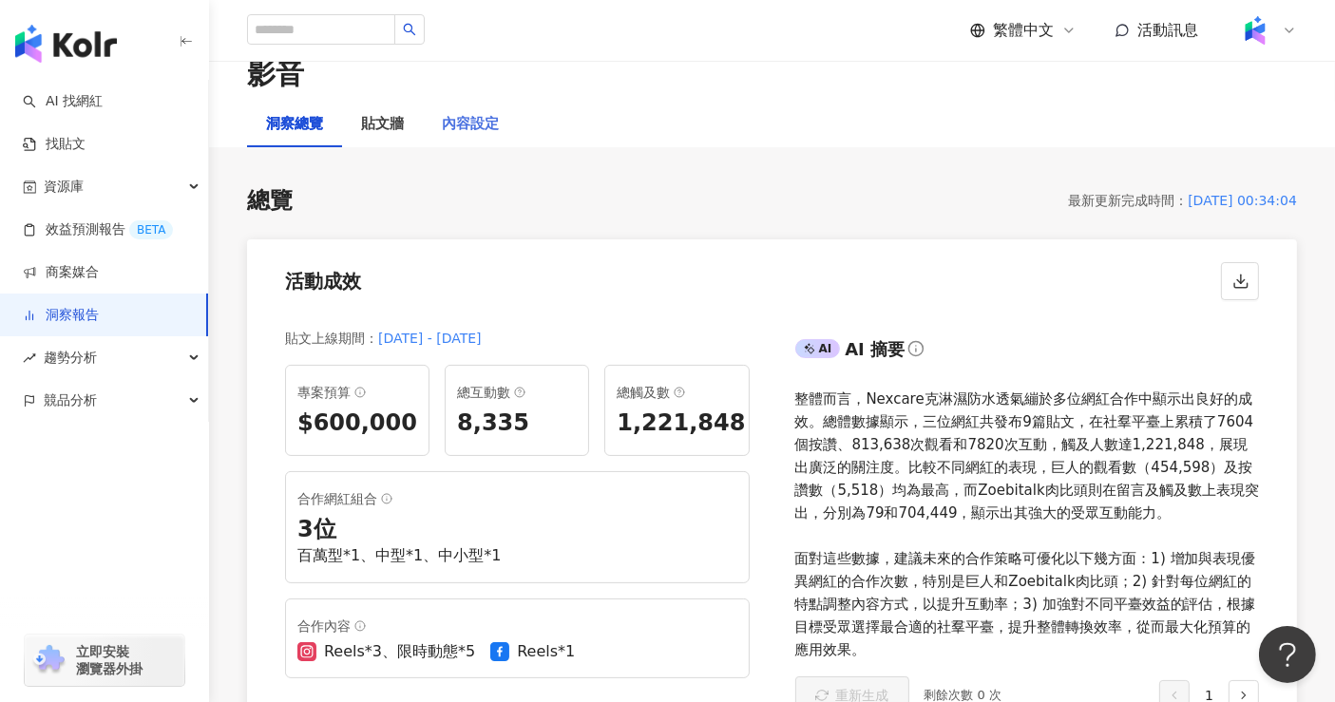
click at [517, 102] on div "洞察總覽 貼文牆 內容設定" at bounding box center [772, 125] width 1126 height 46
click at [481, 113] on div "內容設定" at bounding box center [470, 124] width 57 height 23
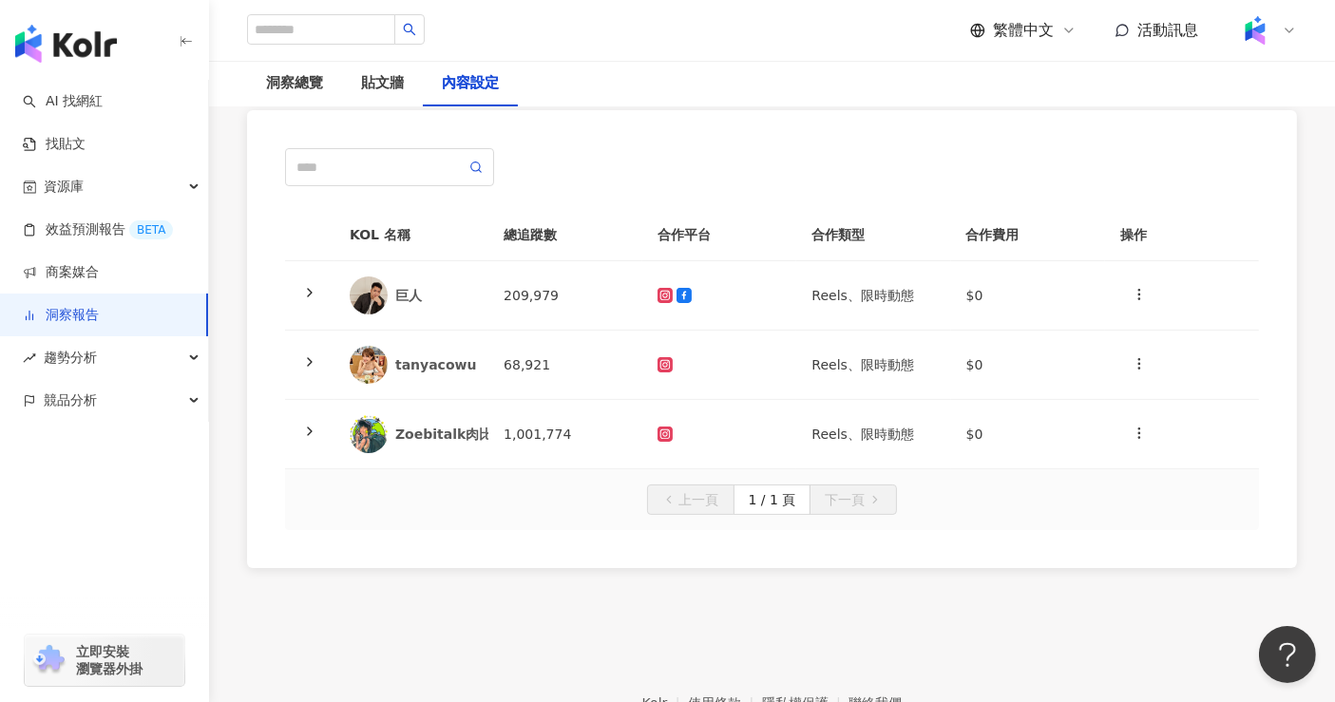
scroll to position [253, 0]
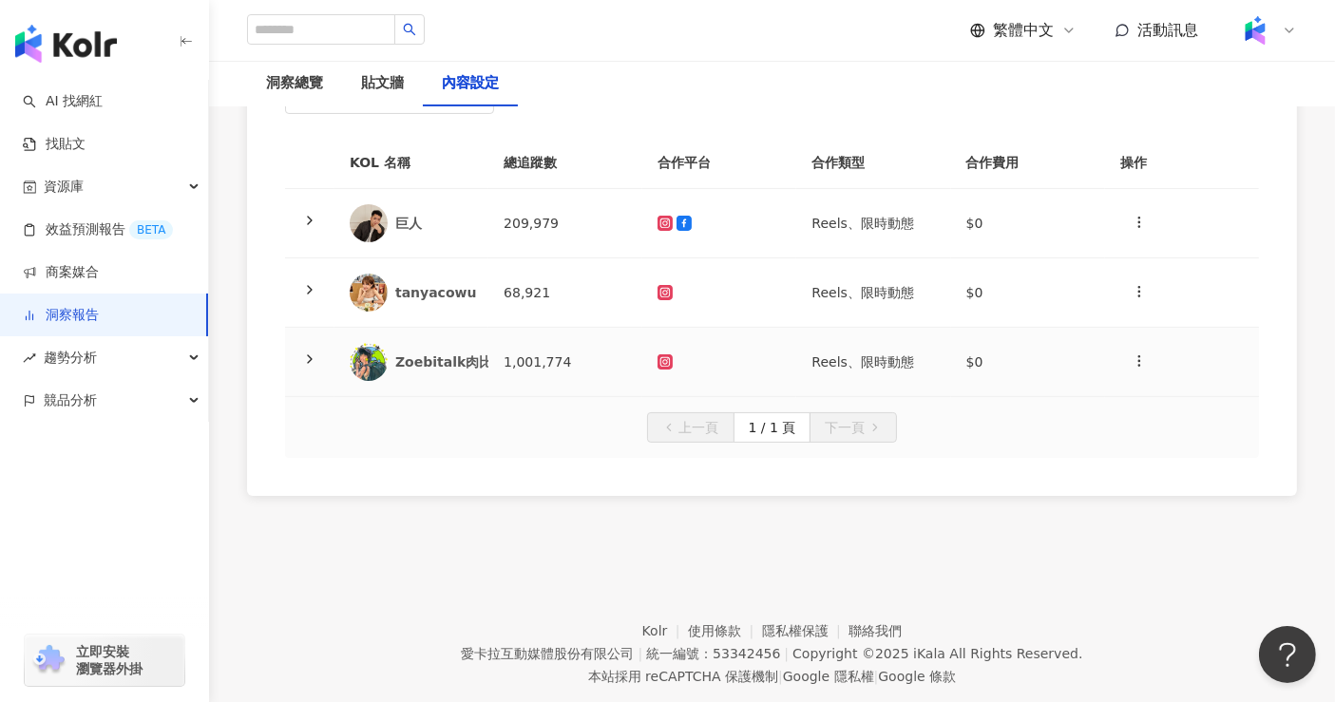
click at [508, 328] on td "1,001,774" at bounding box center [566, 362] width 154 height 69
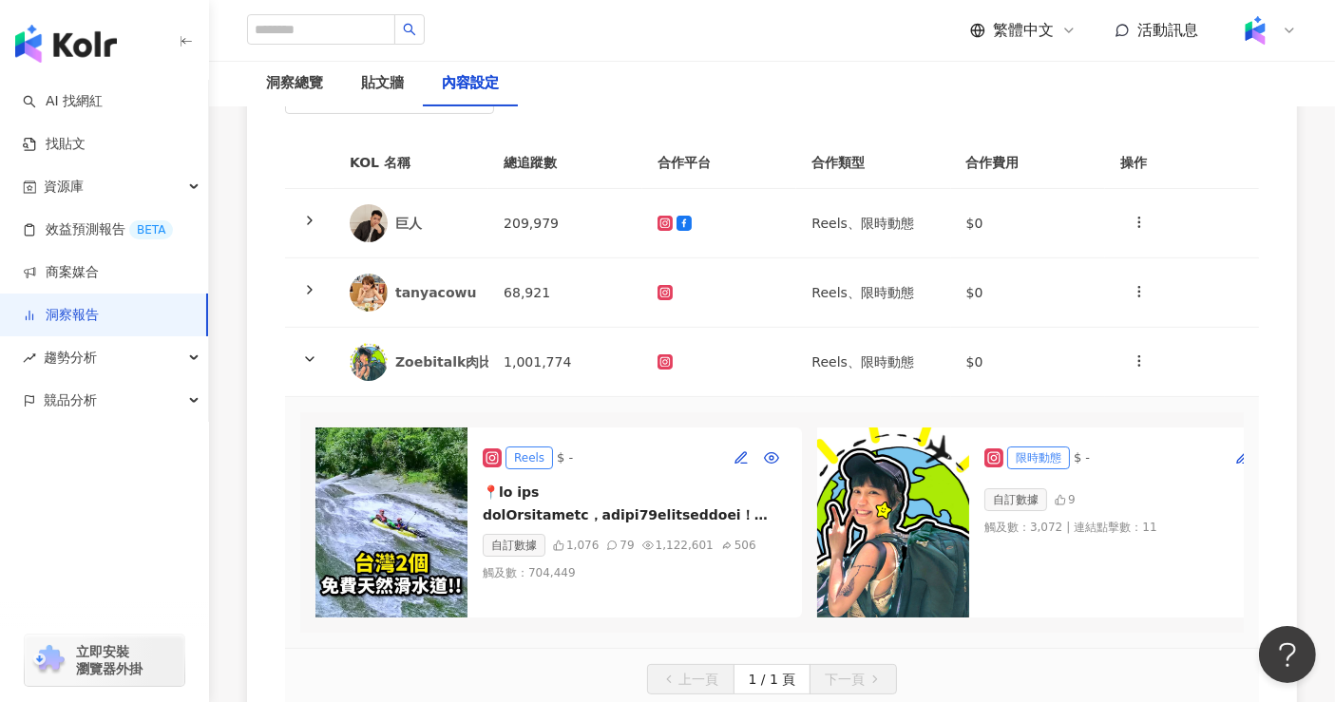
click at [570, 565] on div "觸及數 ： 704,449" at bounding box center [635, 573] width 304 height 17
drag, startPoint x: 652, startPoint y: 503, endPoint x: 680, endPoint y: 508, distance: 28.1
click at [686, 537] on div "1,122,601" at bounding box center [685, 545] width 58 height 17
drag, startPoint x: 697, startPoint y: 508, endPoint x: 648, endPoint y: 504, distance: 48.7
click at [656, 537] on div "1,122,601" at bounding box center [685, 545] width 58 height 17
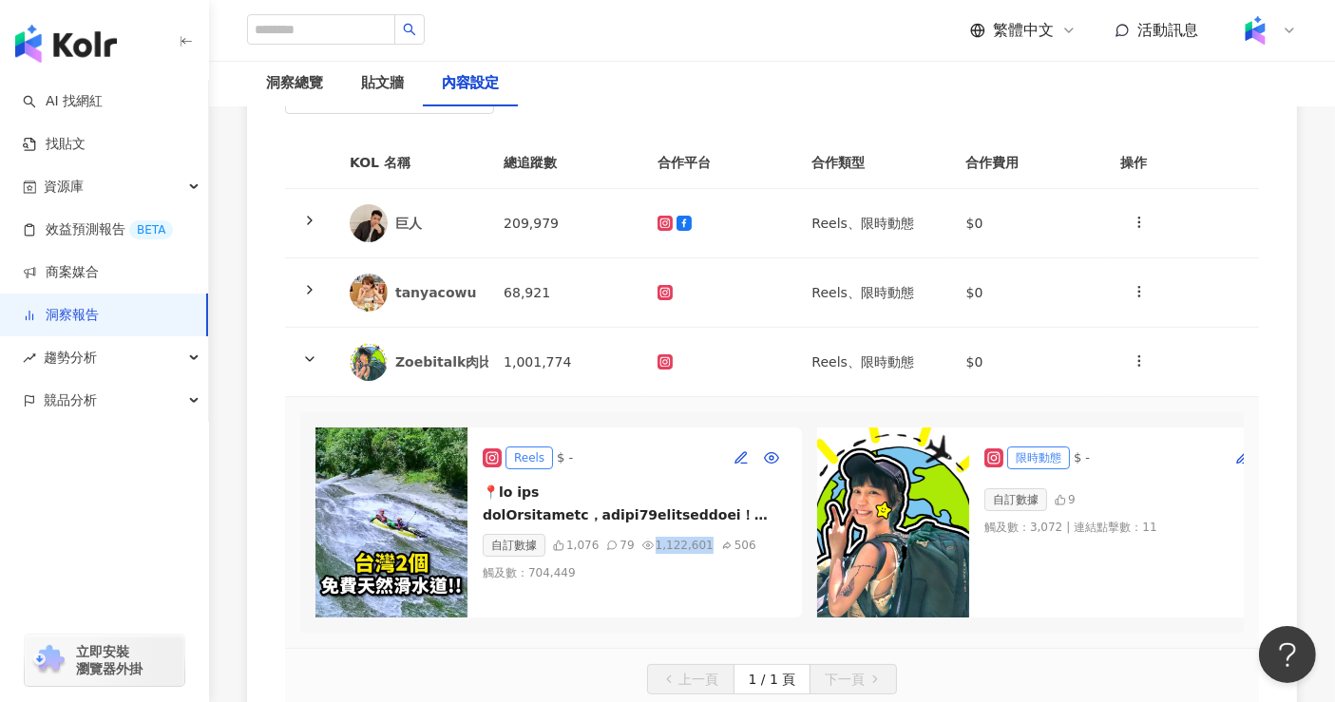
copy div "1,122,601"
drag, startPoint x: 443, startPoint y: 314, endPoint x: 432, endPoint y: 333, distance: 21.7
click at [432, 343] on div "Zoebitalk肉比頭" at bounding box center [412, 362] width 124 height 38
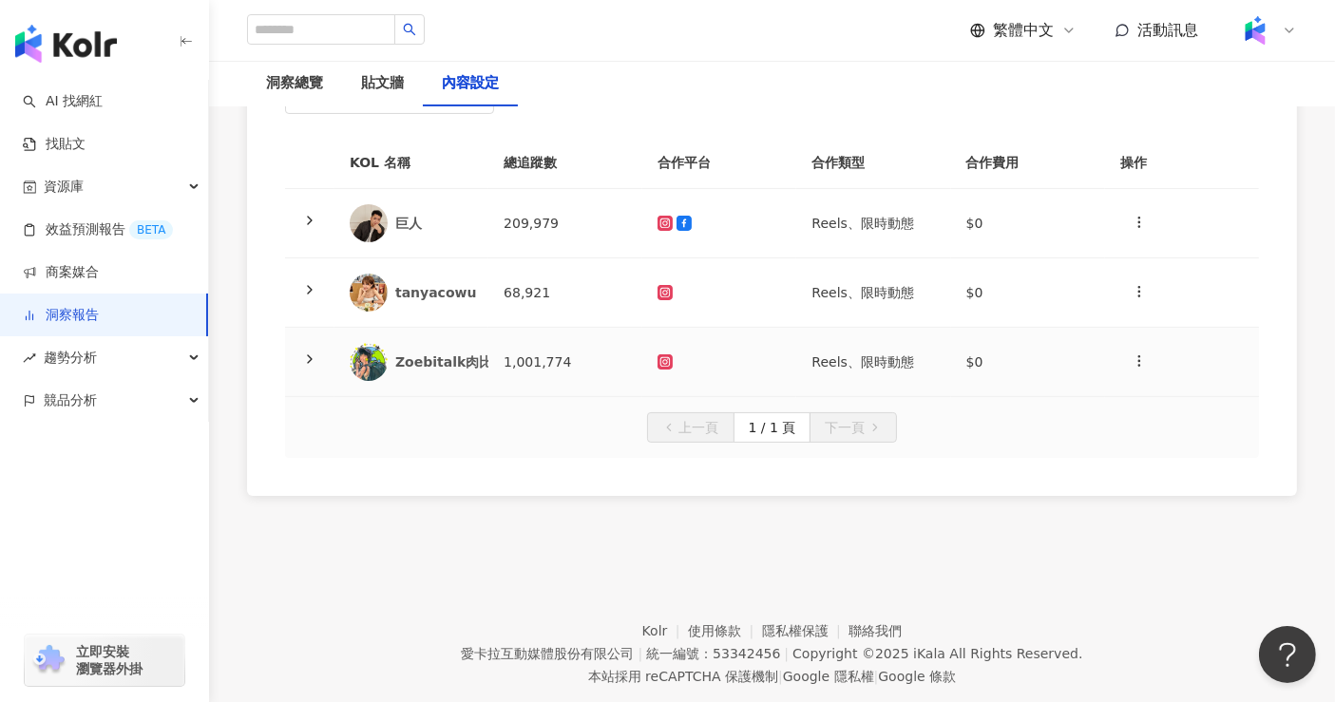
click at [424, 343] on div "Zoebitalk肉比頭" at bounding box center [412, 362] width 124 height 38
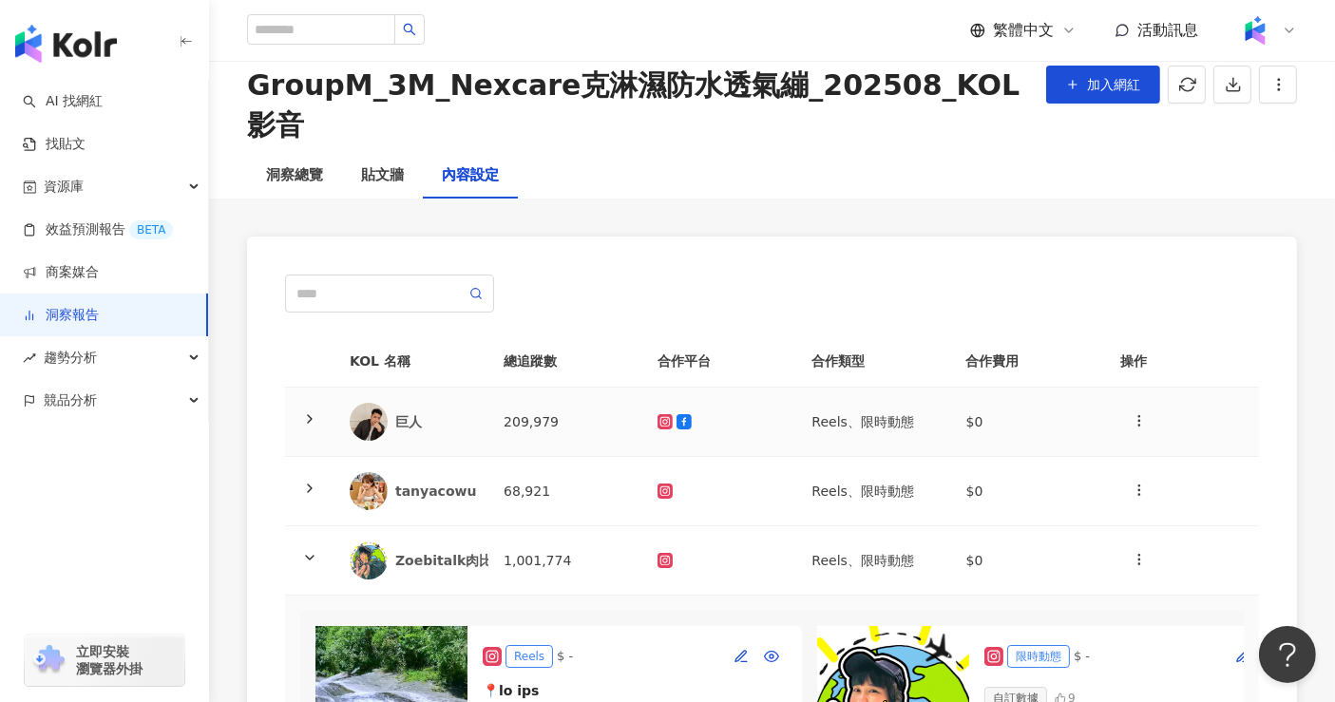
scroll to position [0, 0]
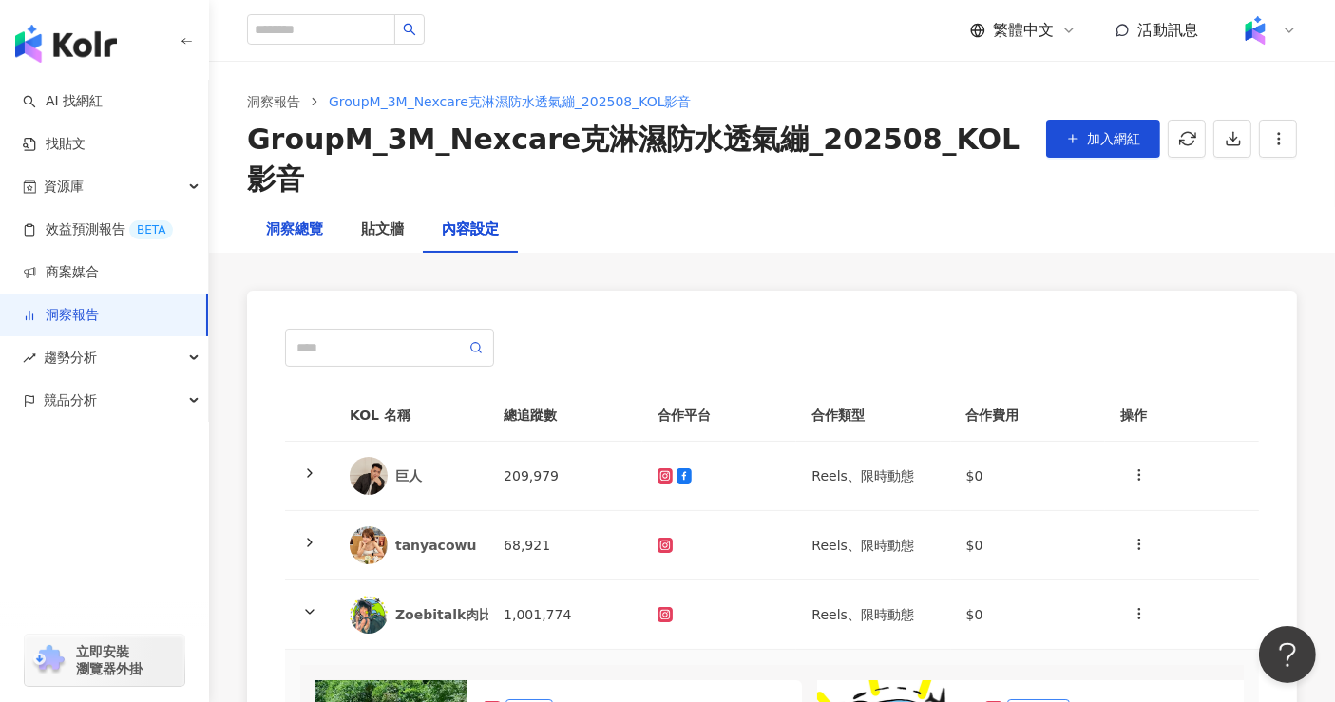
click at [296, 219] on div "洞察總覽" at bounding box center [294, 230] width 57 height 23
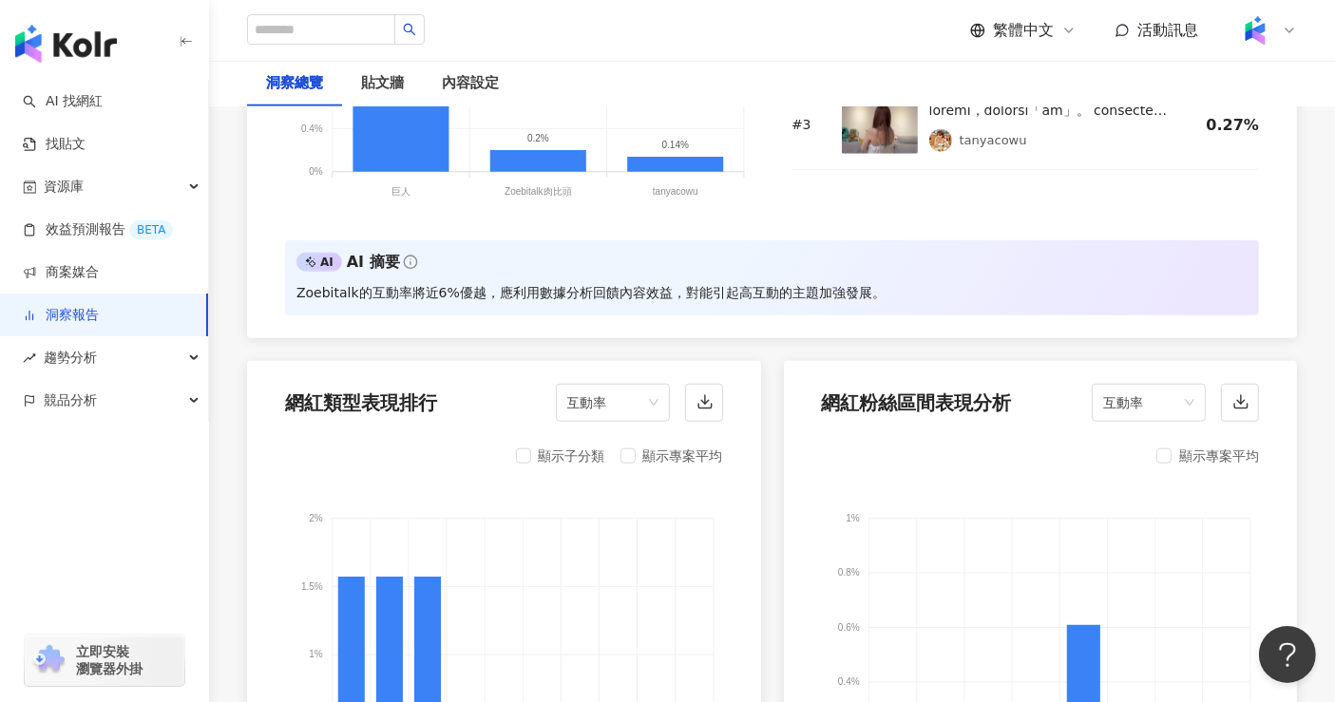
scroll to position [2104, 0]
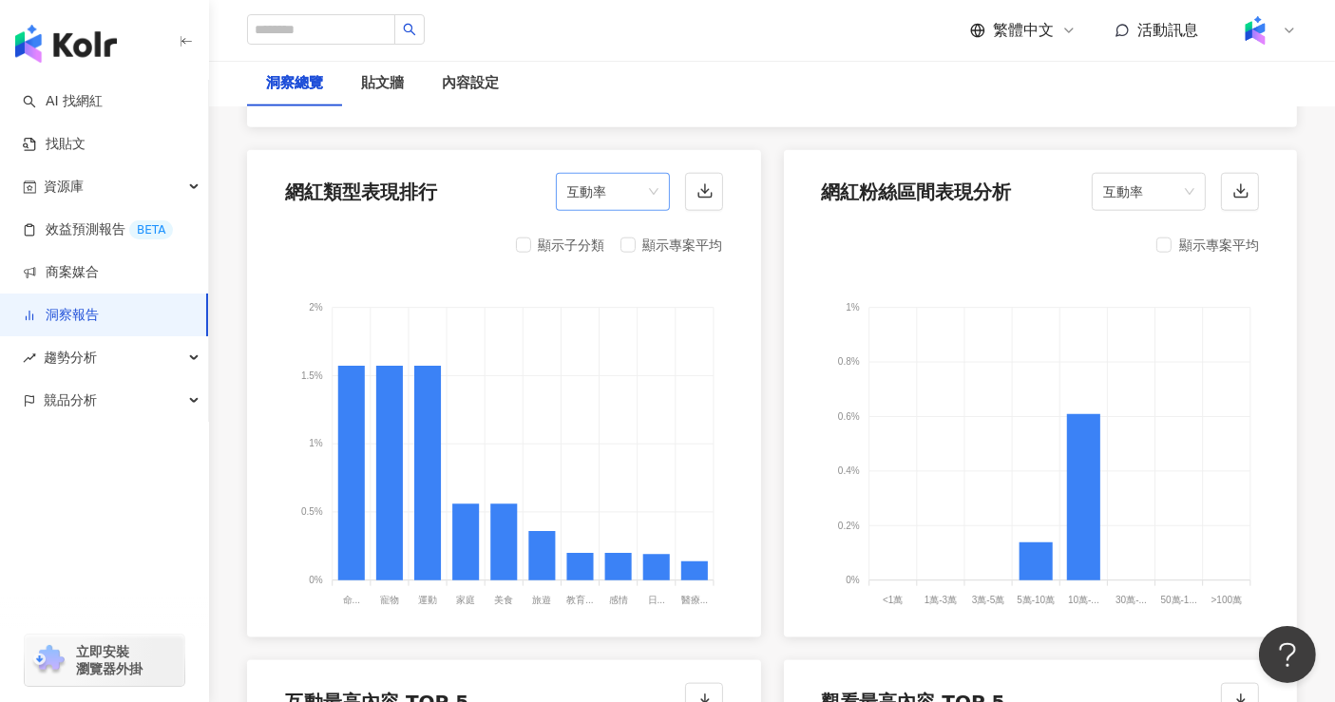
click at [630, 174] on span "互動率" at bounding box center [612, 192] width 91 height 36
click at [1135, 174] on span "互動率" at bounding box center [1148, 192] width 91 height 36
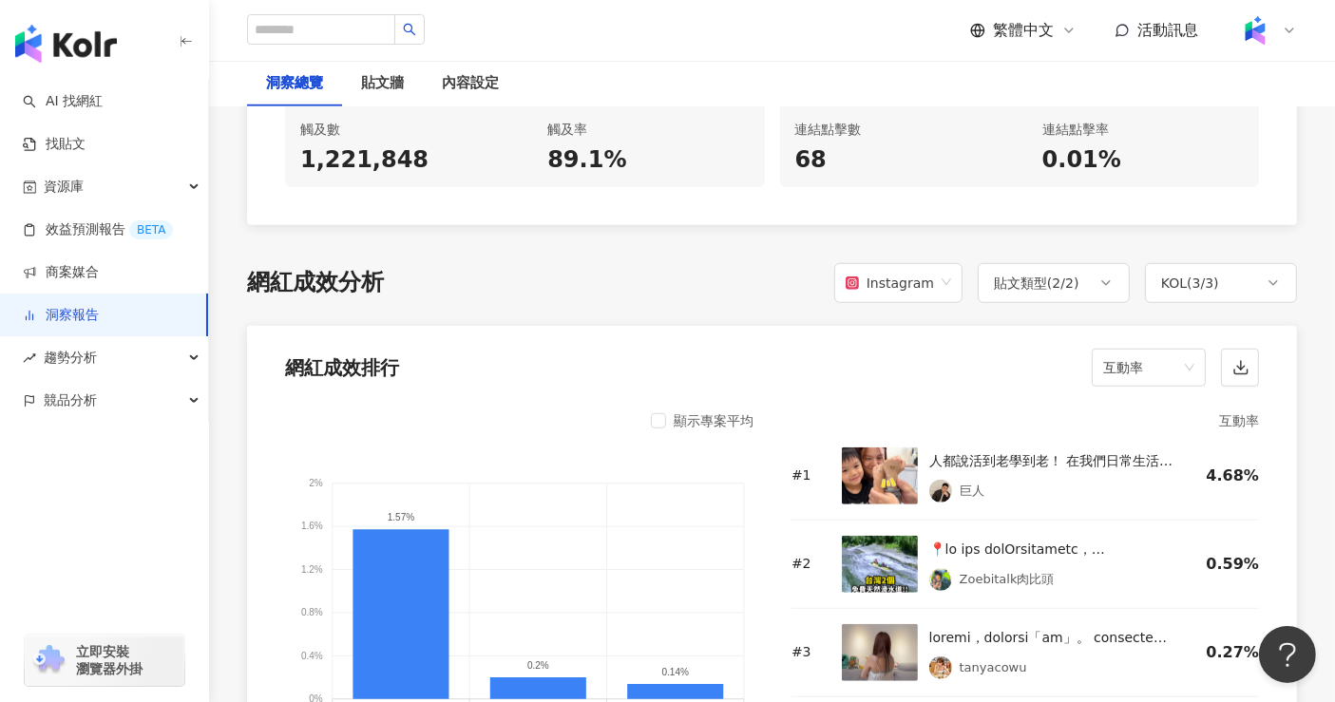
scroll to position [1471, 0]
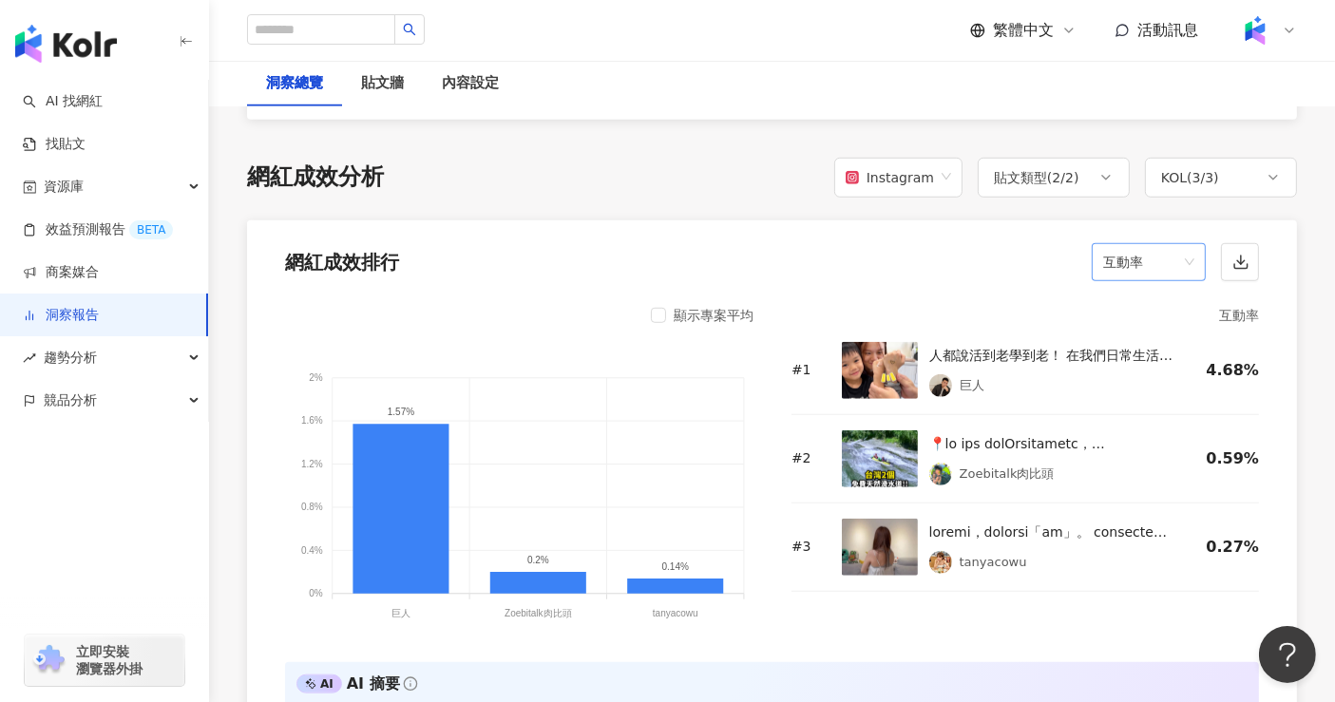
click at [1144, 244] on span "互動率" at bounding box center [1148, 262] width 91 height 36
click at [1156, 462] on div "觸及數" at bounding box center [1149, 458] width 84 height 21
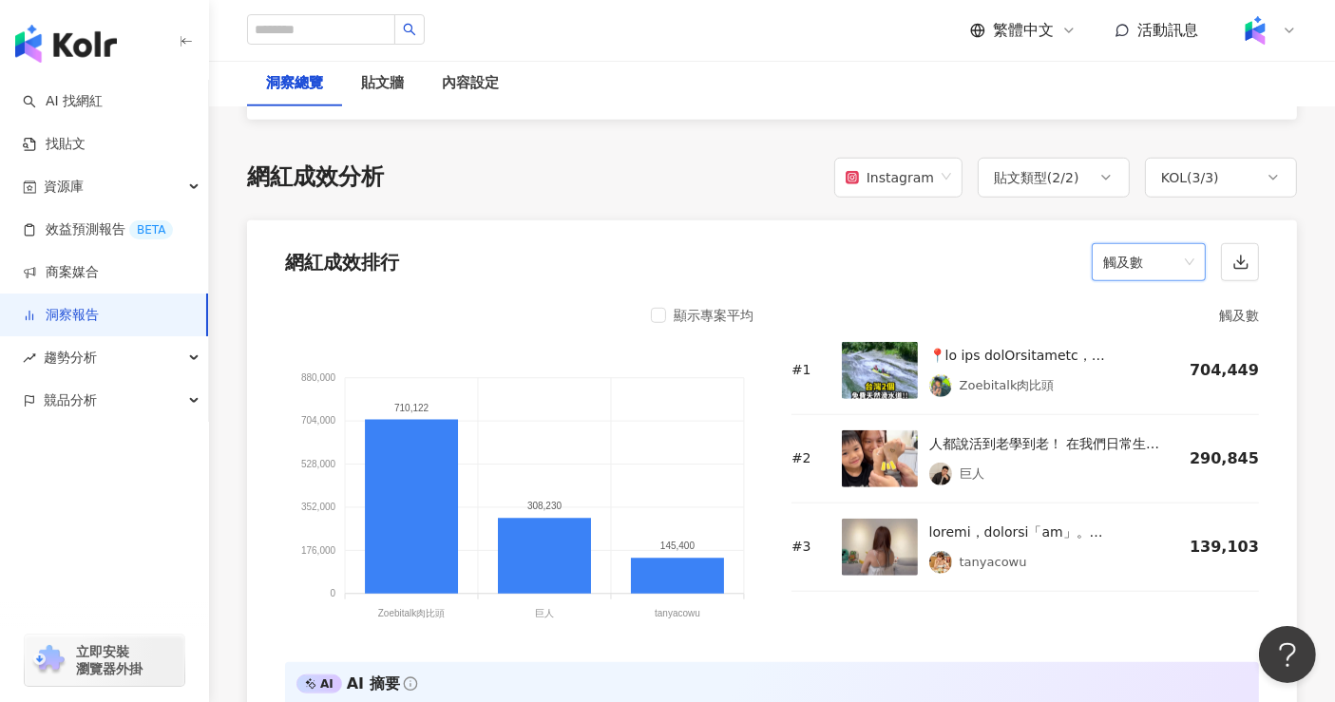
click at [1123, 244] on span "觸及數" at bounding box center [1148, 262] width 91 height 36
click at [1145, 399] on div "觀看數" at bounding box center [1149, 393] width 84 height 21
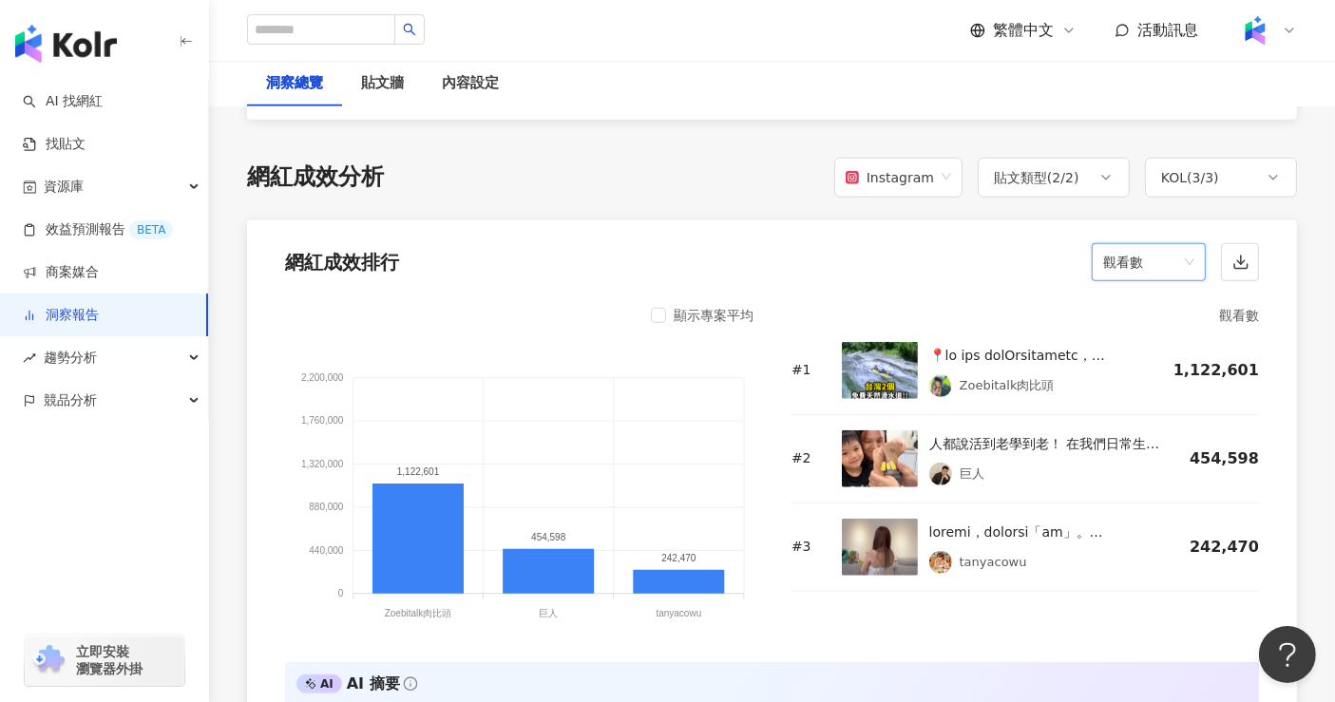
click at [1126, 242] on div "網紅成效排行 觀看數 觀看數" at bounding box center [772, 256] width 1050 height 72
click at [1119, 244] on span "觀看數" at bounding box center [1148, 262] width 91 height 36
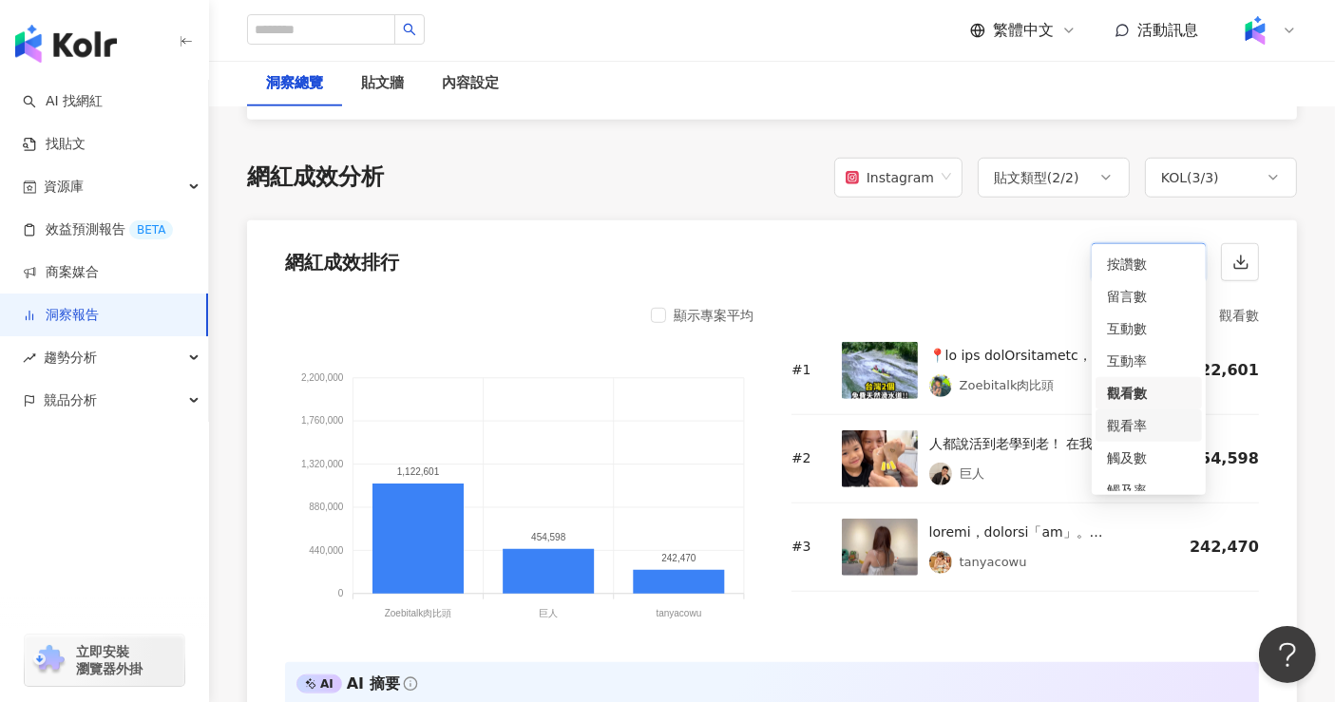
click at [1148, 430] on div "觀看率" at bounding box center [1149, 425] width 84 height 21
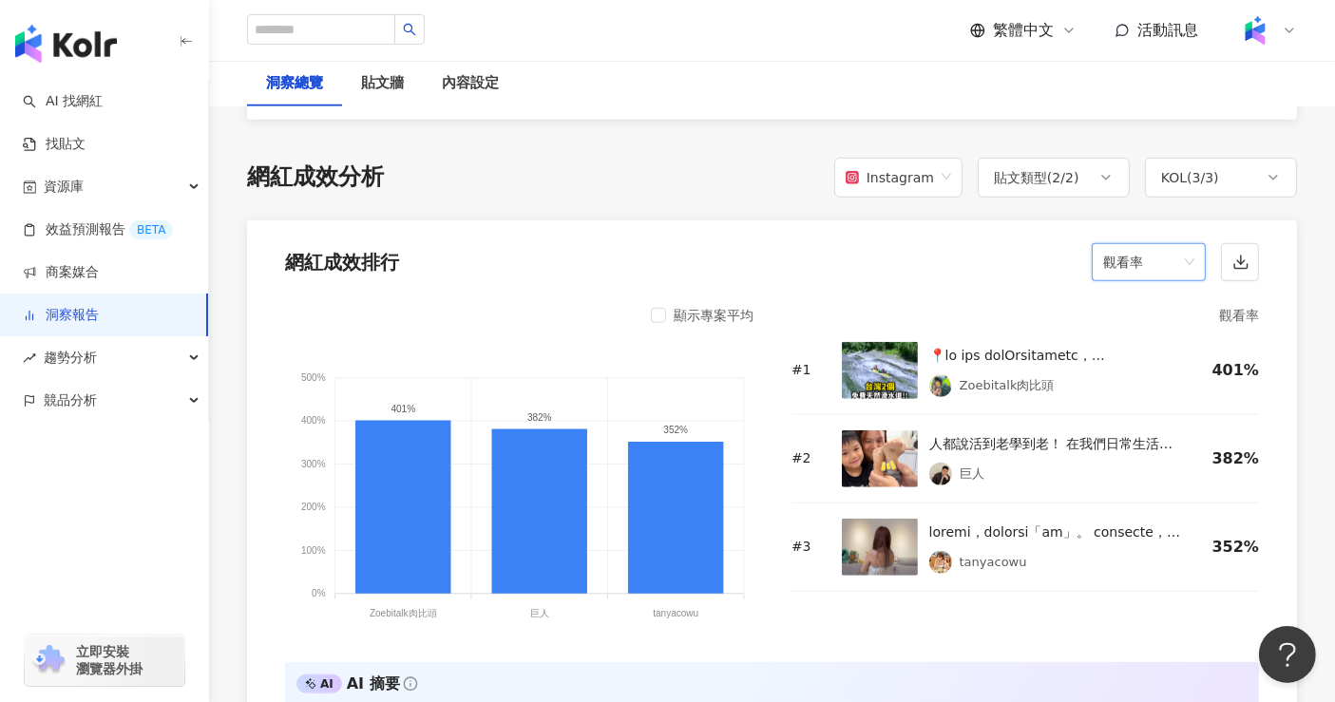
click at [840, 662] on div "AI AI 摘要 巨人的觀看率3.82良好，應考慮利用短影片或直播促進即時互動，提升長期影響力。" at bounding box center [772, 699] width 974 height 74
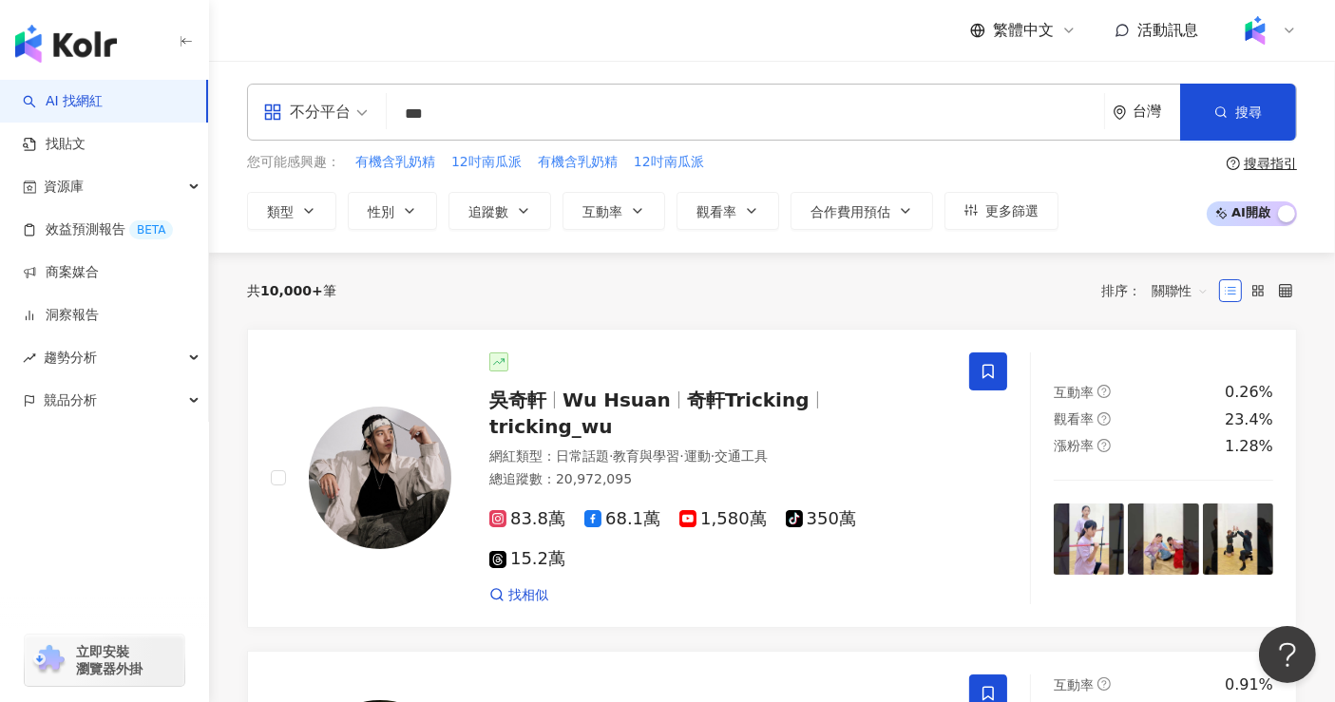
type input "***"
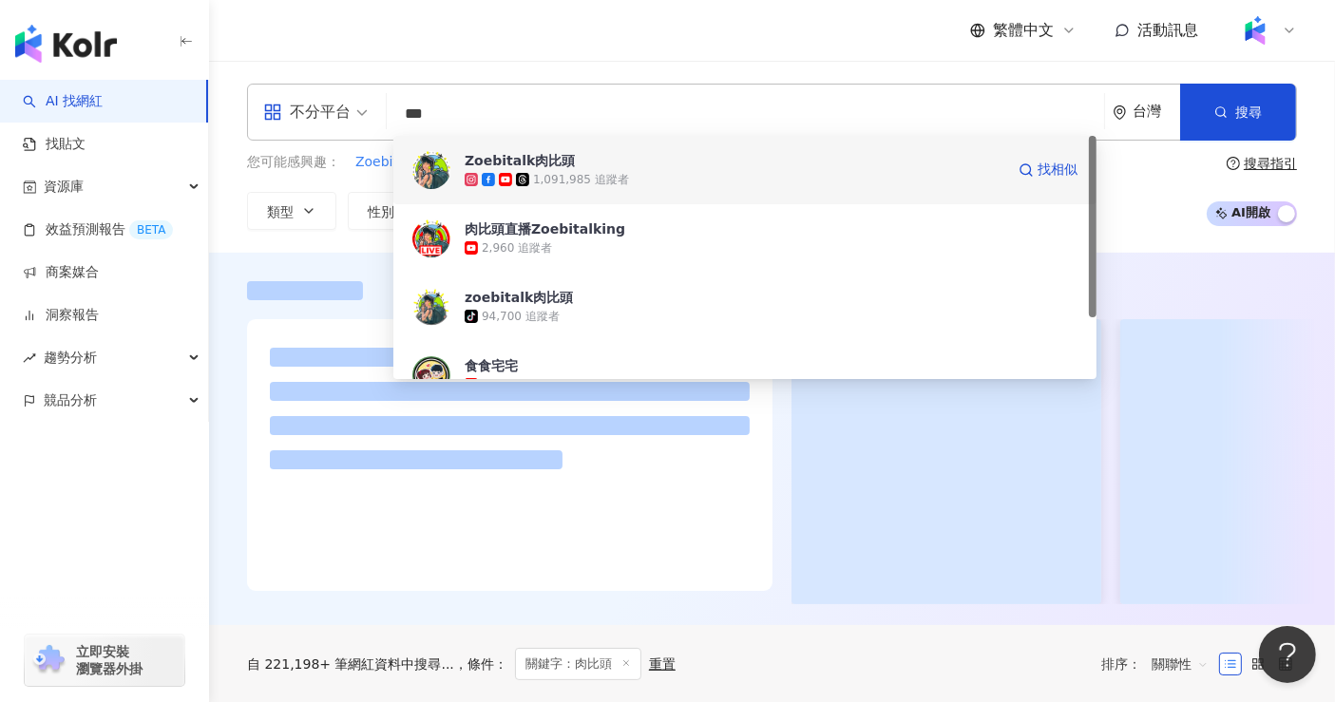
click at [601, 175] on div "1,091,985 追蹤者" at bounding box center [581, 180] width 96 height 16
